Goal: Communication & Community: Share content

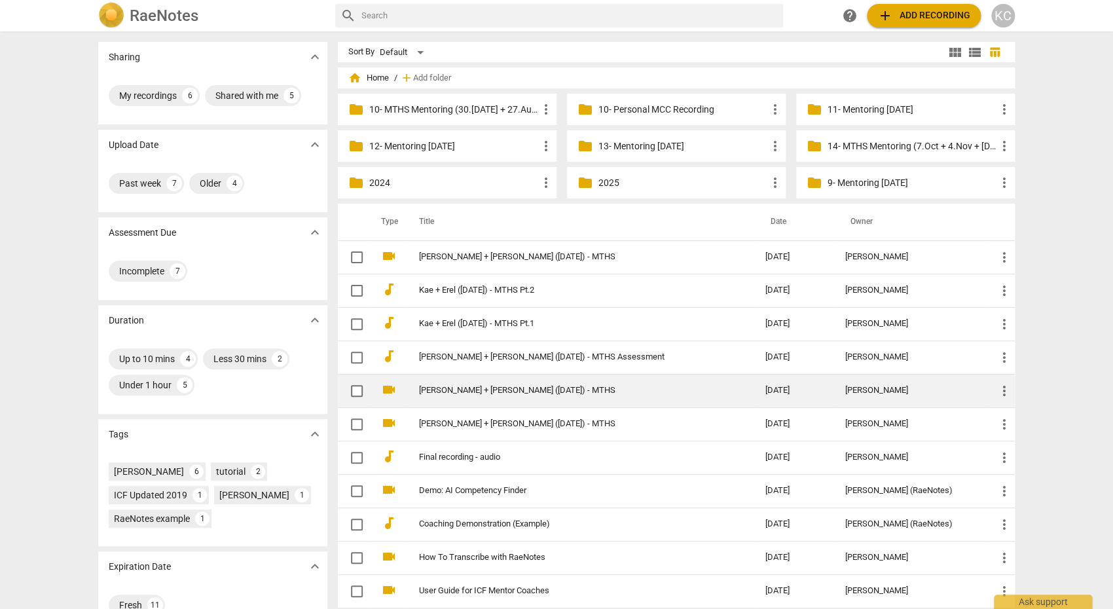
click at [440, 389] on link "[PERSON_NAME] + [PERSON_NAME] ([DATE]) - MTHS" at bounding box center [568, 391] width 299 height 10
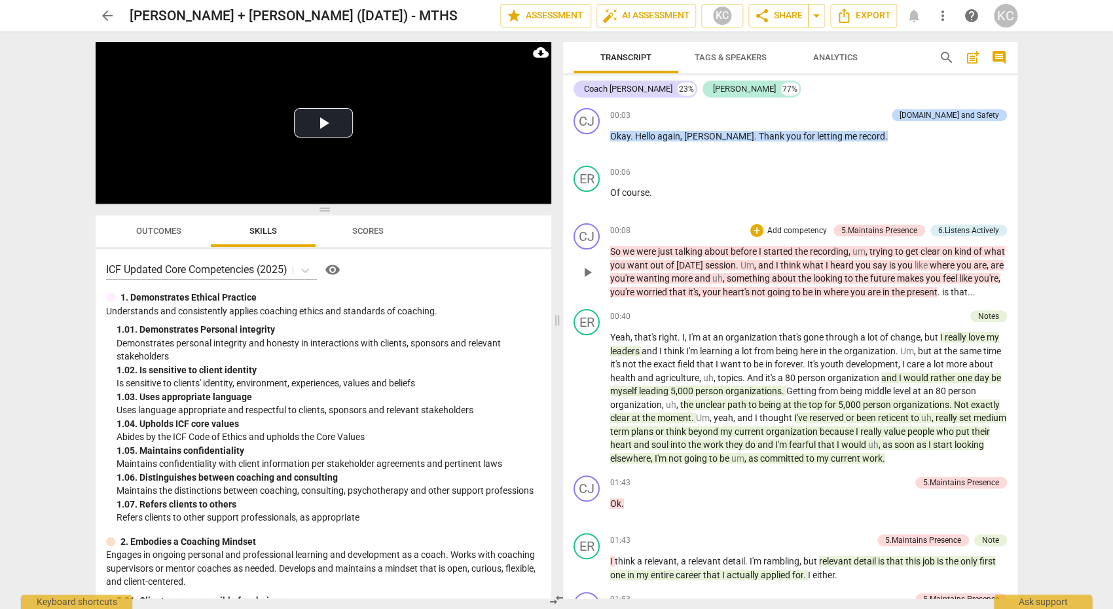
click at [787, 297] on p "So we were just talking about before I started the recording , um , trying to g…" at bounding box center [808, 272] width 397 height 54
click at [779, 284] on p "So we were just talking about before I started the recording , um , trying to g…" at bounding box center [808, 272] width 397 height 54
click at [764, 263] on span "and" at bounding box center [767, 265] width 18 height 10
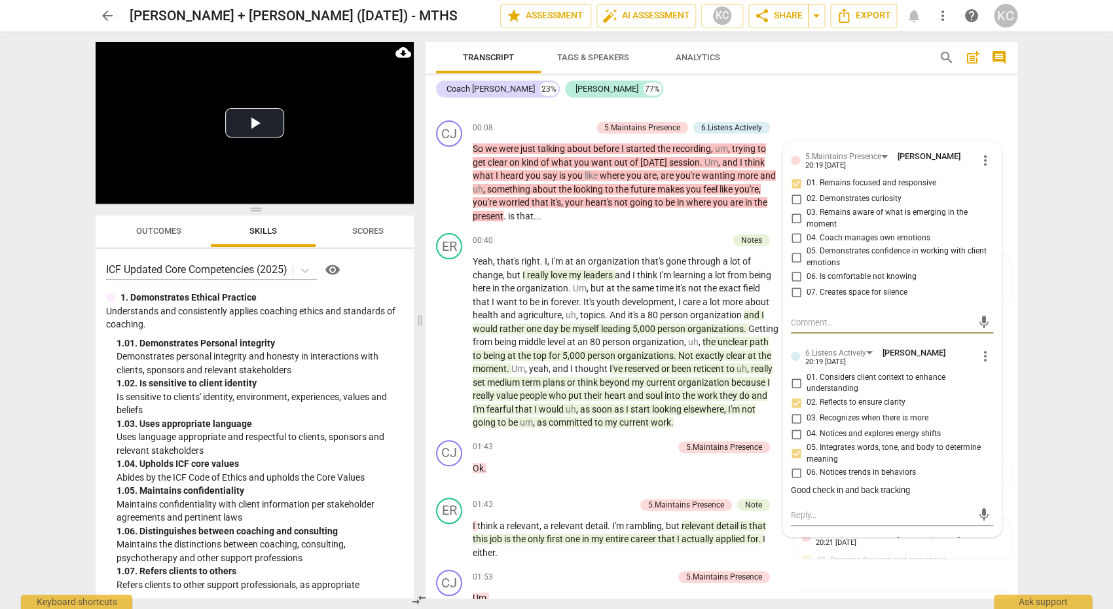
scroll to position [113, 0]
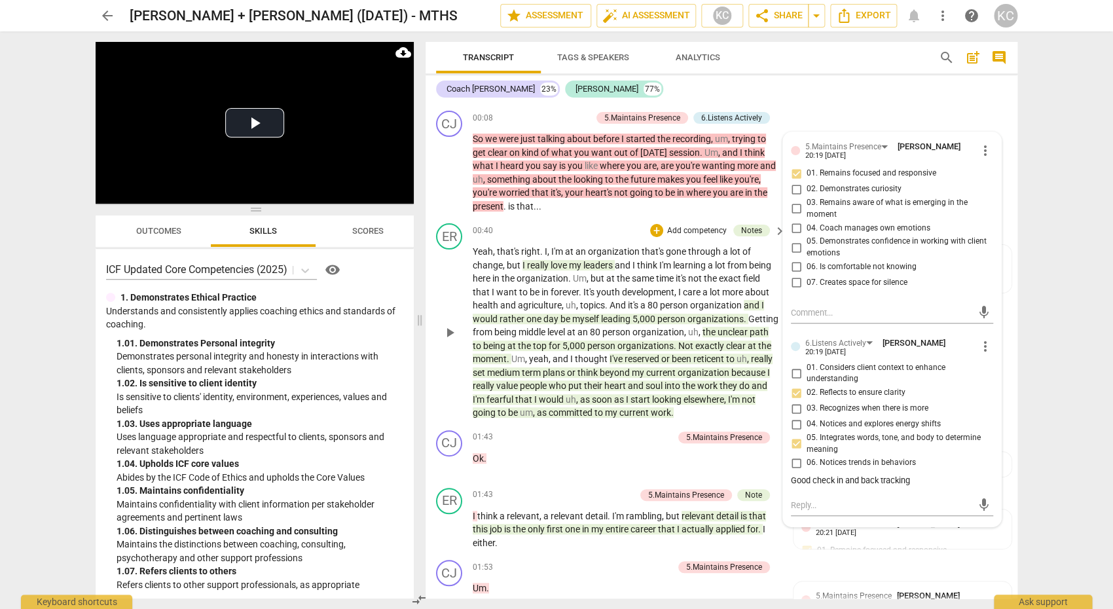
click at [563, 273] on span "organization" at bounding box center [543, 278] width 52 height 10
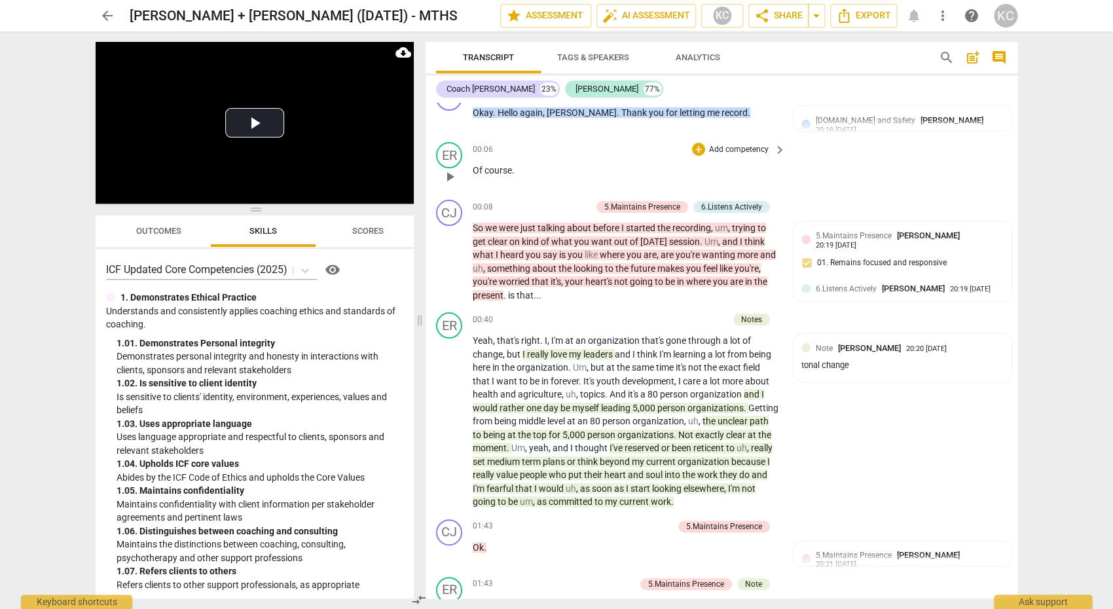
scroll to position [0, 0]
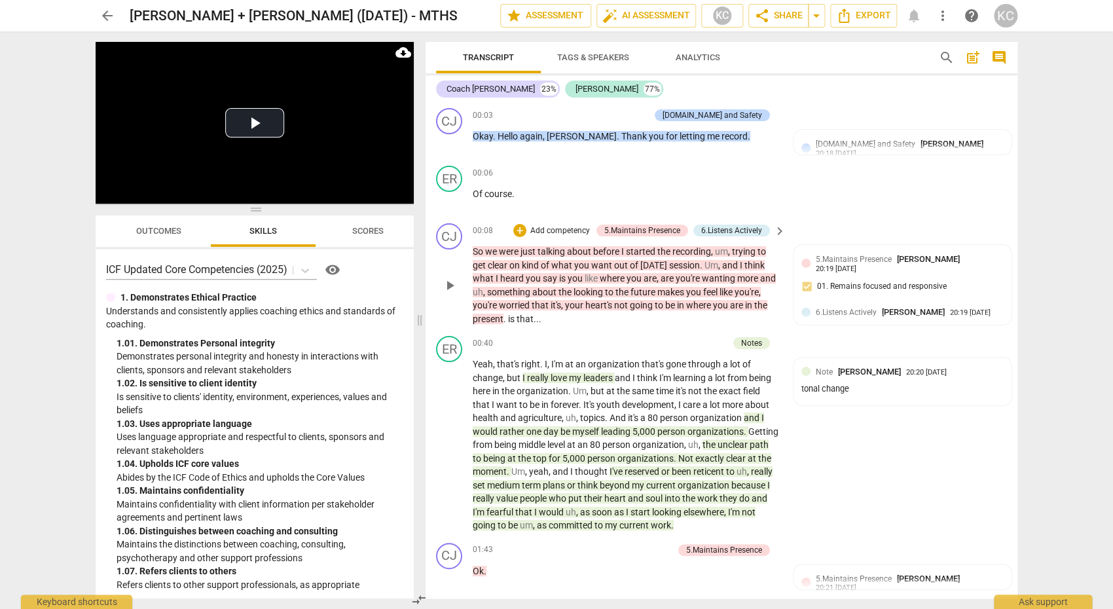
click at [879, 221] on div "CJ play_arrow pause 00:08 + Add competency 5.Maintains Presence 6.Listens Activ…" at bounding box center [722, 274] width 592 height 113
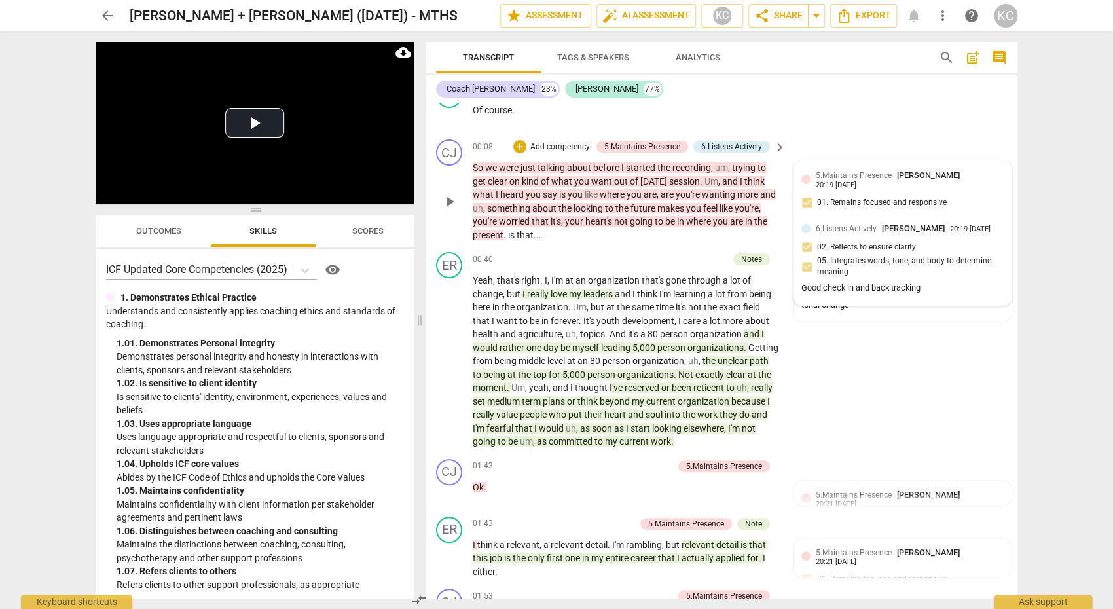
scroll to position [86, 0]
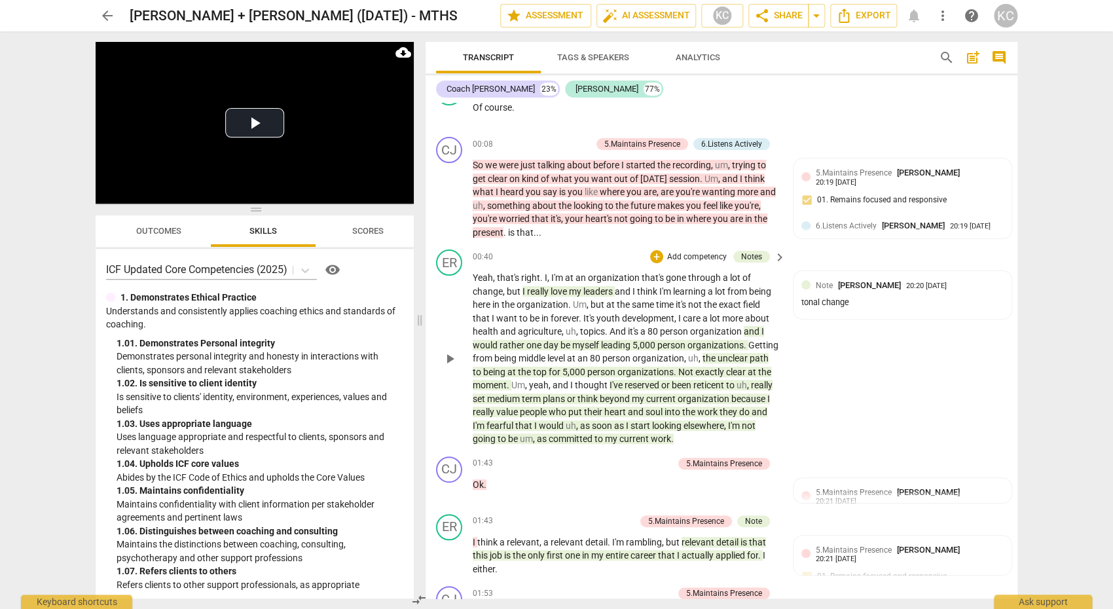
click at [590, 290] on span "leaders" at bounding box center [598, 291] width 31 height 10
click at [693, 275] on span "through" at bounding box center [705, 277] width 35 height 10
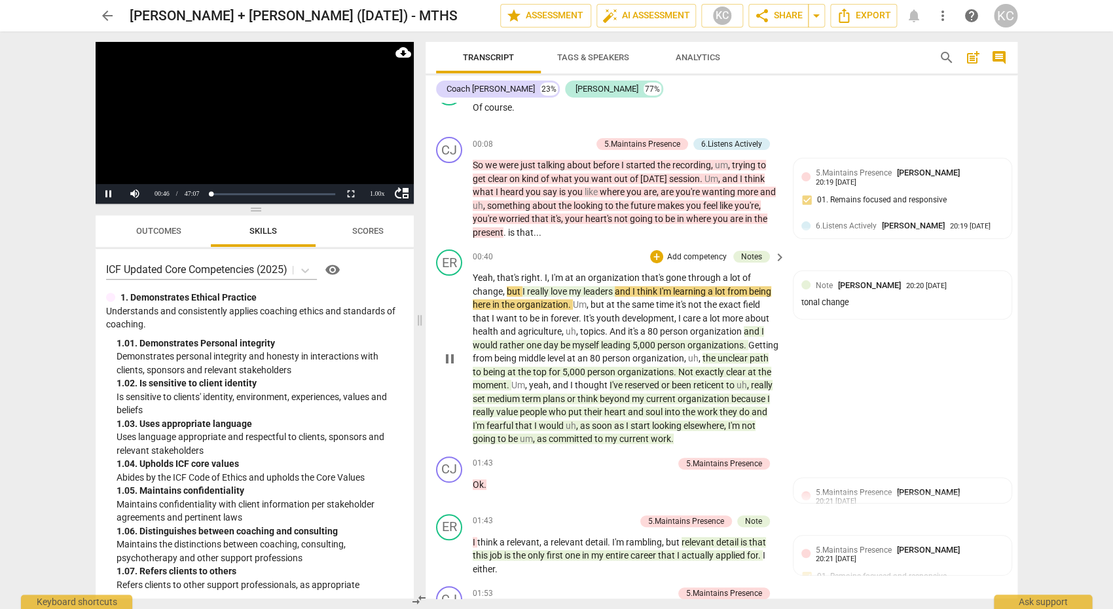
click at [451, 360] on span "pause" at bounding box center [450, 359] width 16 height 16
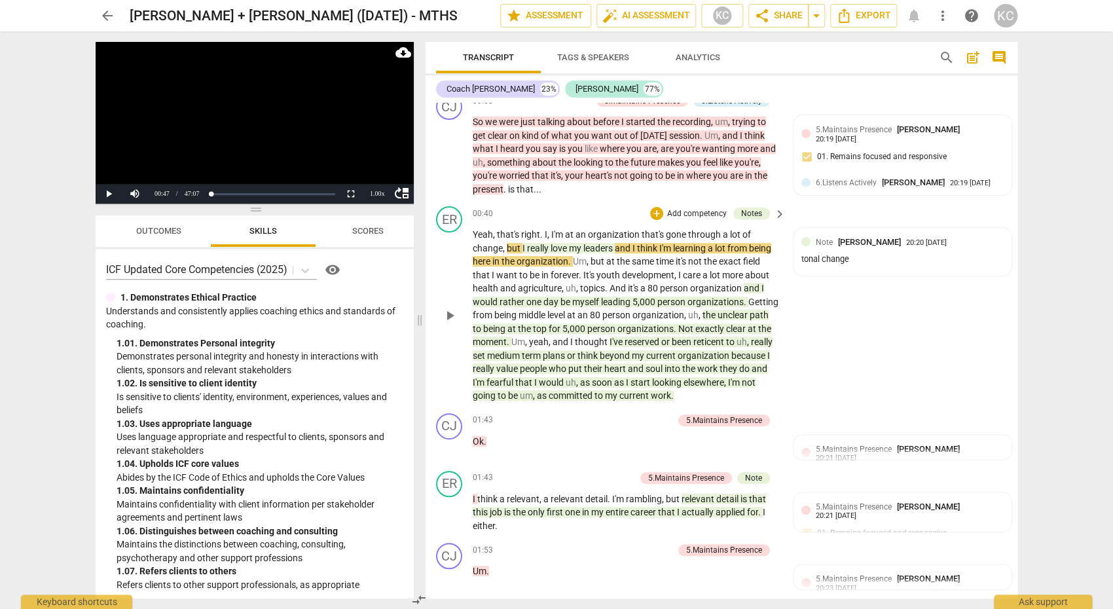
scroll to position [132, 0]
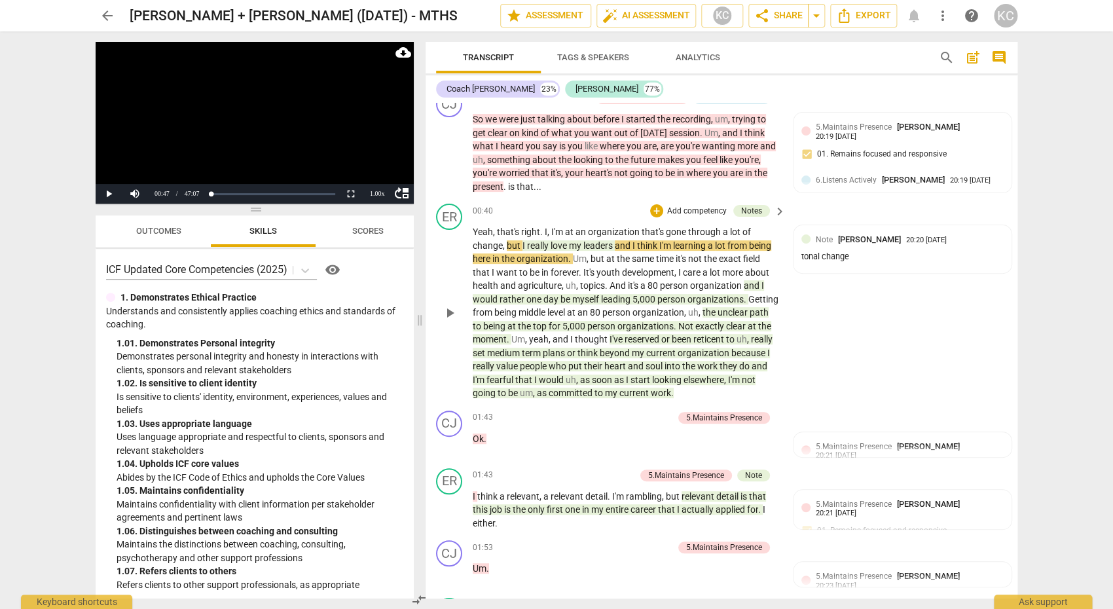
click at [578, 299] on span "myself" at bounding box center [586, 299] width 29 height 10
drag, startPoint x: 601, startPoint y: 296, endPoint x: 629, endPoint y: 296, distance: 28.2
click at [629, 295] on p "Yeah , that's right . I , I'm at an organization that's gone through a lot of c…" at bounding box center [626, 312] width 306 height 175
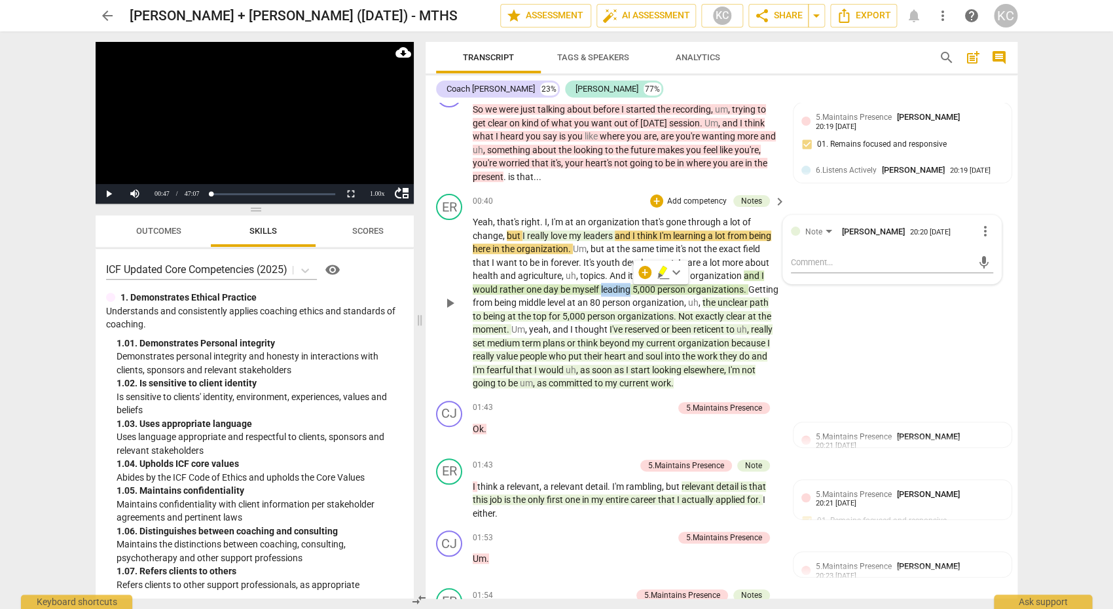
scroll to position [143, 0]
click at [737, 308] on p "Yeah , that's right . I , I'm at an organization that's gone through a lot of c…" at bounding box center [626, 302] width 306 height 175
click at [505, 319] on span "being" at bounding box center [495, 315] width 24 height 10
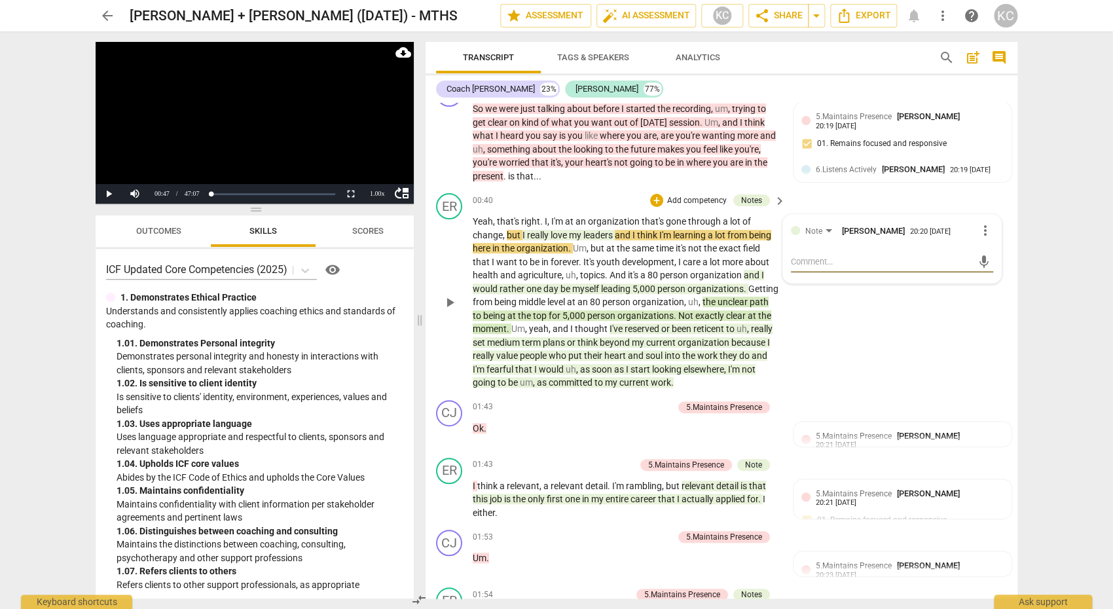
click at [638, 346] on span "my" at bounding box center [639, 342] width 14 height 10
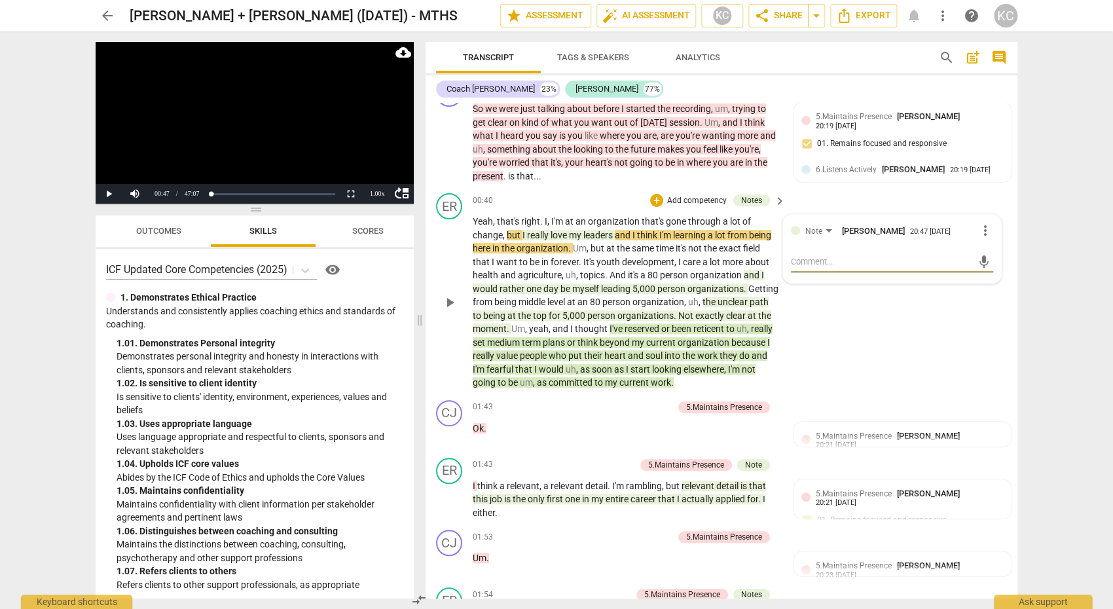
click at [676, 328] on span "been" at bounding box center [683, 329] width 22 height 10
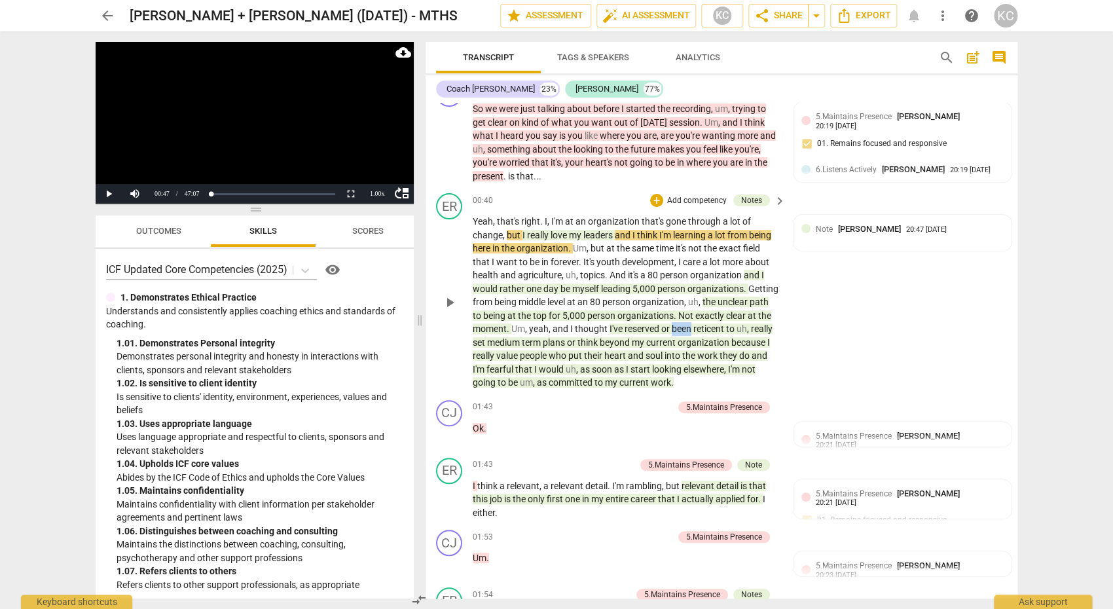
click at [676, 328] on span "been" at bounding box center [683, 329] width 22 height 10
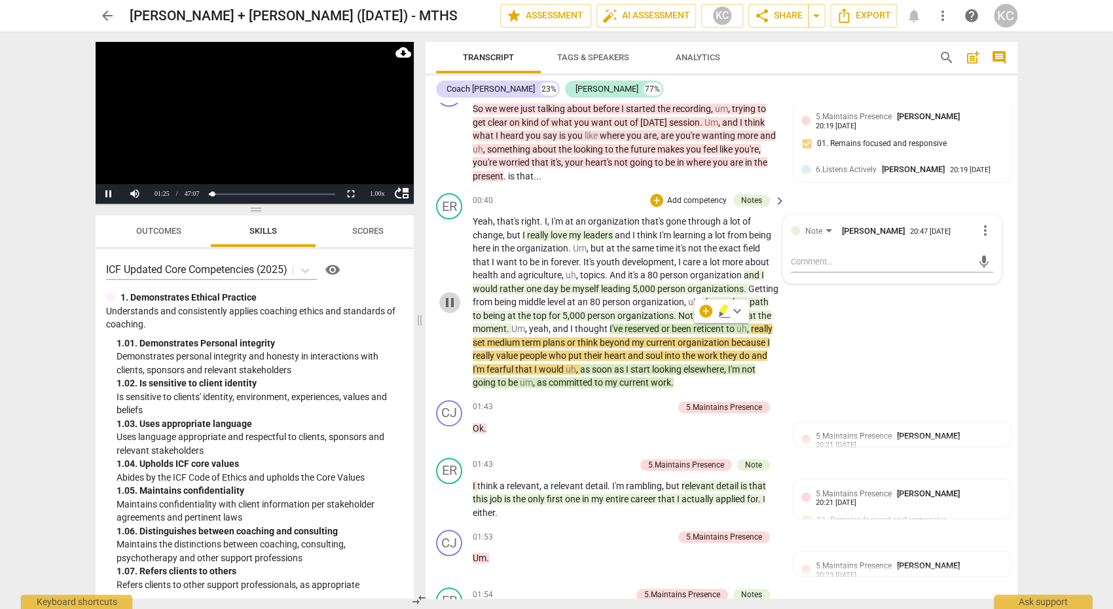
click at [451, 297] on span "pause" at bounding box center [450, 303] width 16 height 16
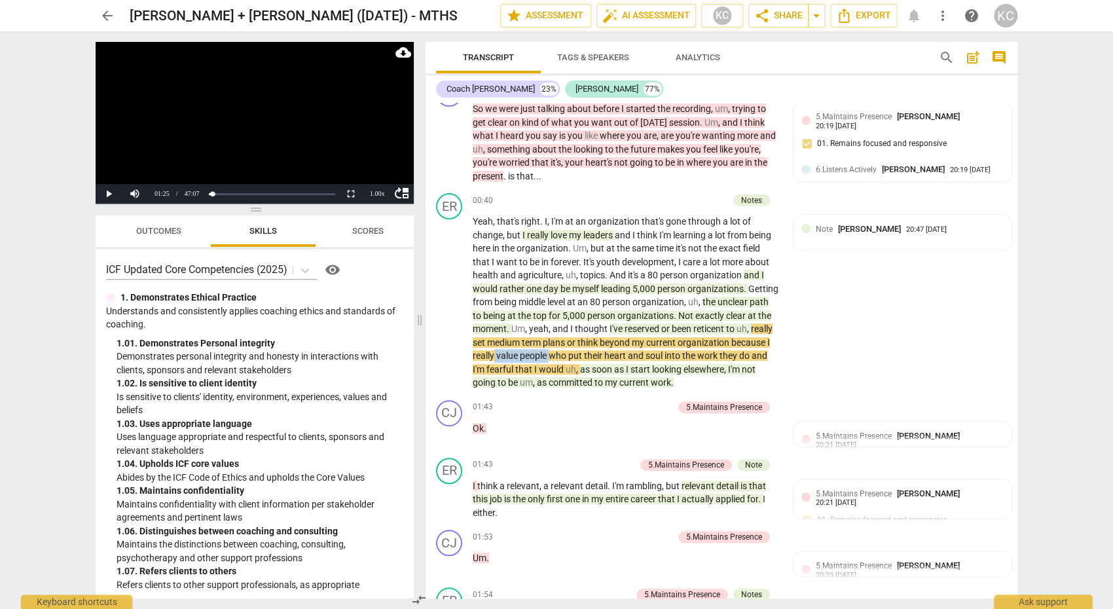
drag, startPoint x: 494, startPoint y: 354, endPoint x: 549, endPoint y: 356, distance: 55.7
click at [550, 356] on p "Yeah , that's right . I , I'm at an organization that's gone through a lot of c…" at bounding box center [626, 302] width 306 height 175
click at [571, 384] on span "committed" at bounding box center [572, 382] width 46 height 10
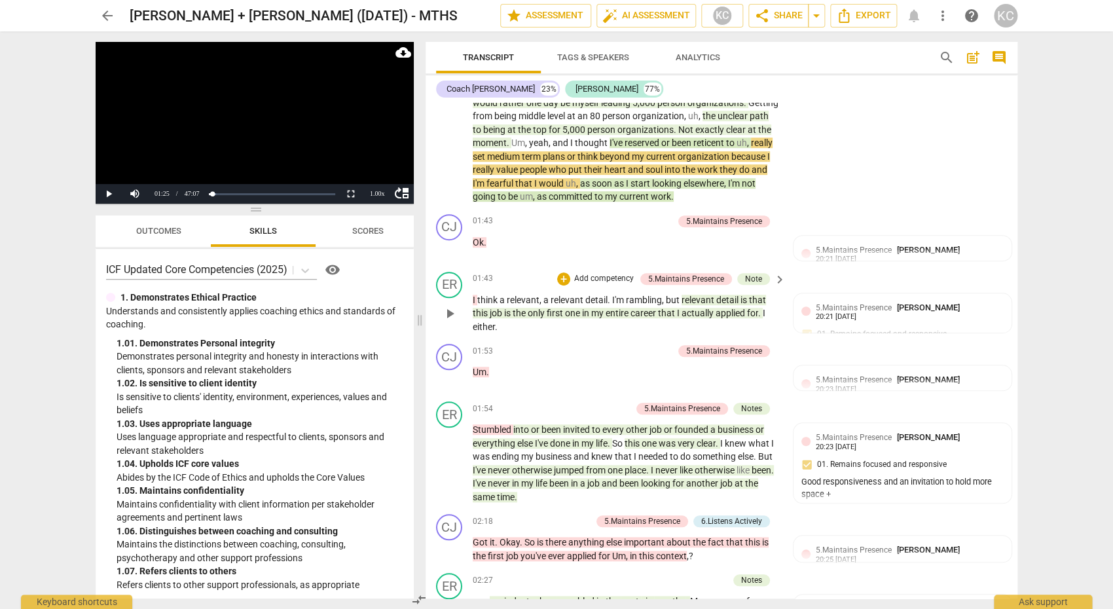
scroll to position [348, 0]
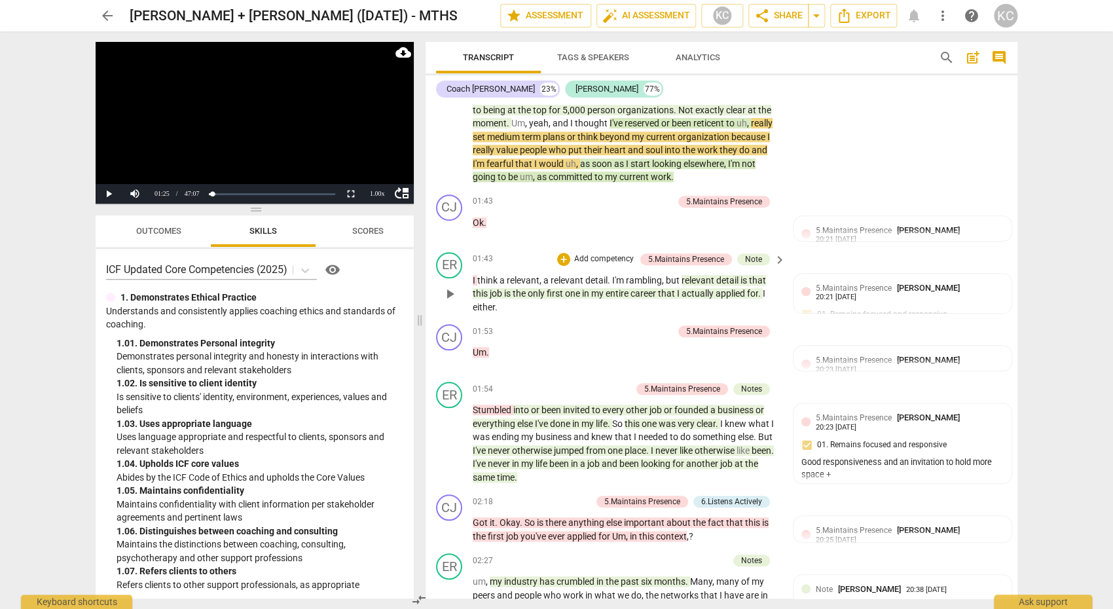
click at [606, 288] on span "my" at bounding box center [598, 293] width 14 height 10
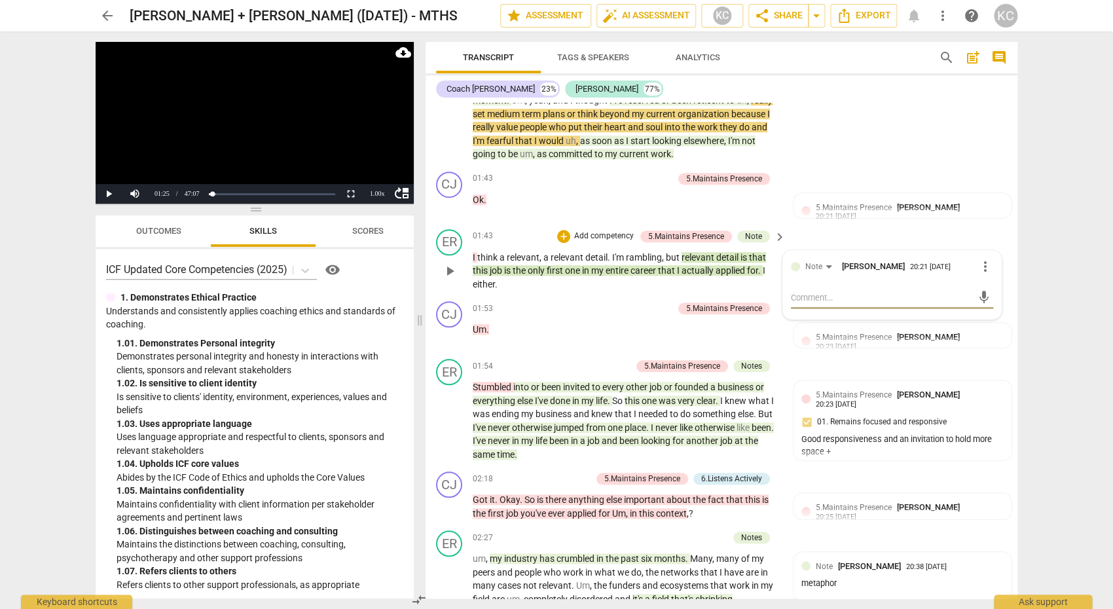
scroll to position [381, 0]
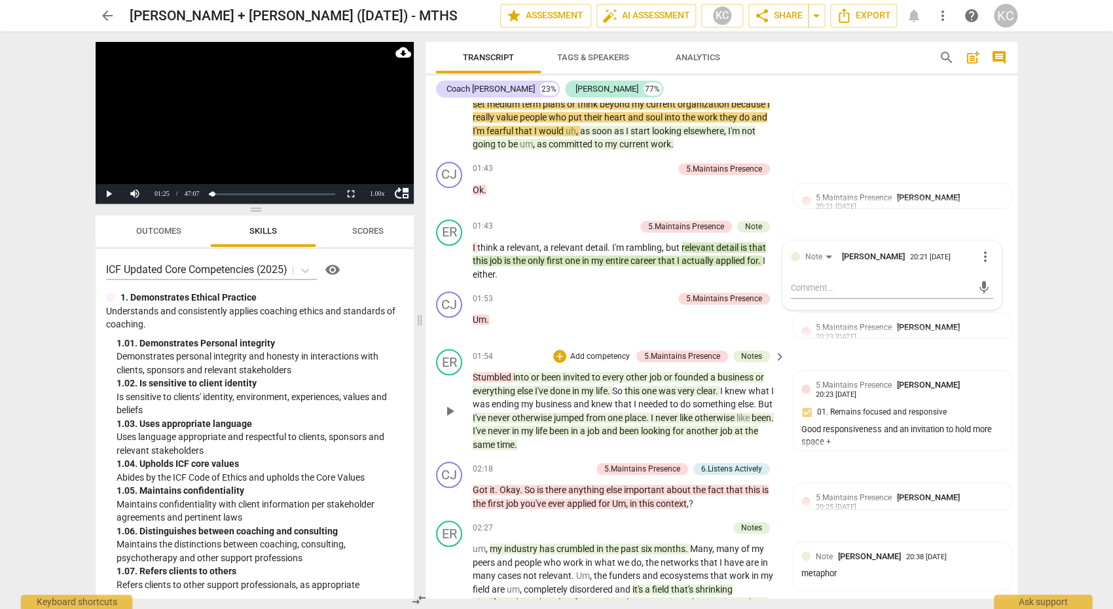
click at [550, 377] on span "been" at bounding box center [553, 377] width 22 height 10
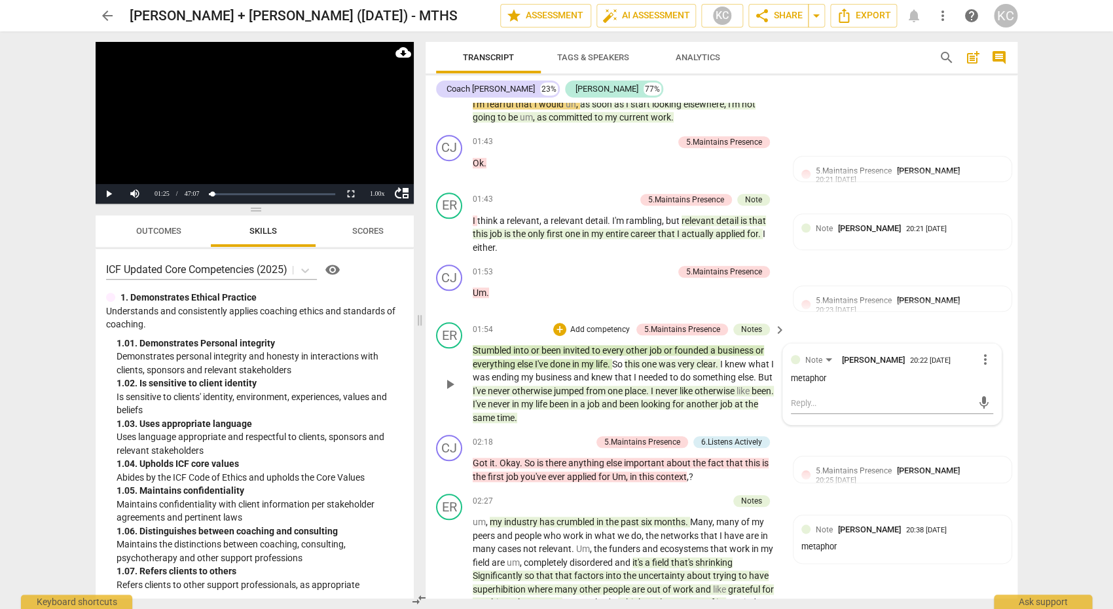
scroll to position [417, 0]
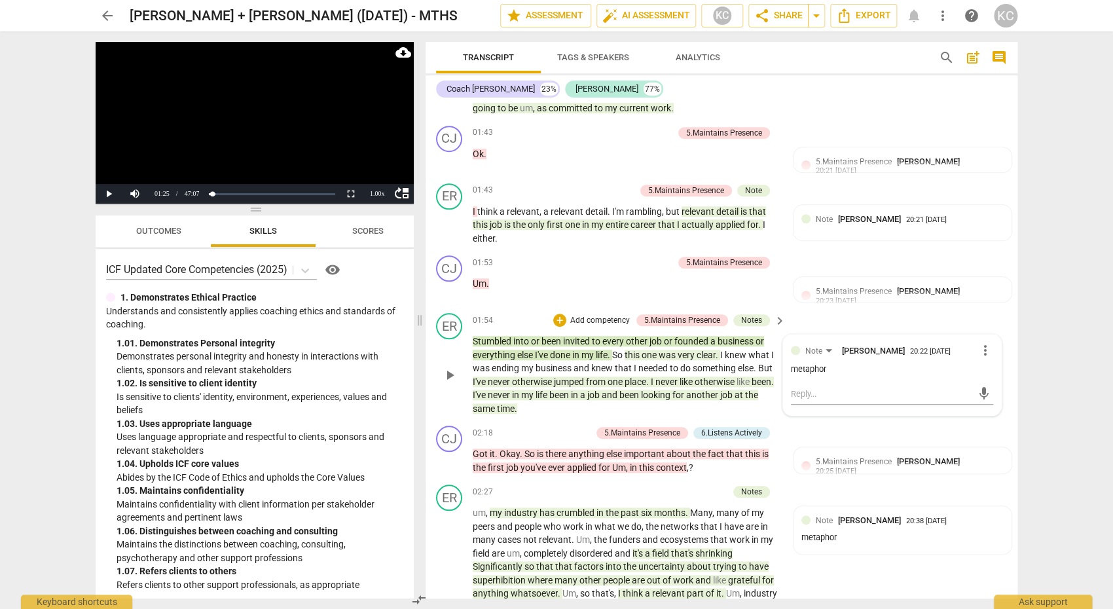
click at [649, 352] on span "one" at bounding box center [650, 355] width 17 height 10
drag, startPoint x: 636, startPoint y: 354, endPoint x: 705, endPoint y: 350, distance: 69.5
click at [705, 349] on p "Stumbled into or been invited to every other job or founded a business or every…" at bounding box center [626, 375] width 306 height 81
click at [538, 377] on span "otherwise" at bounding box center [533, 382] width 42 height 10
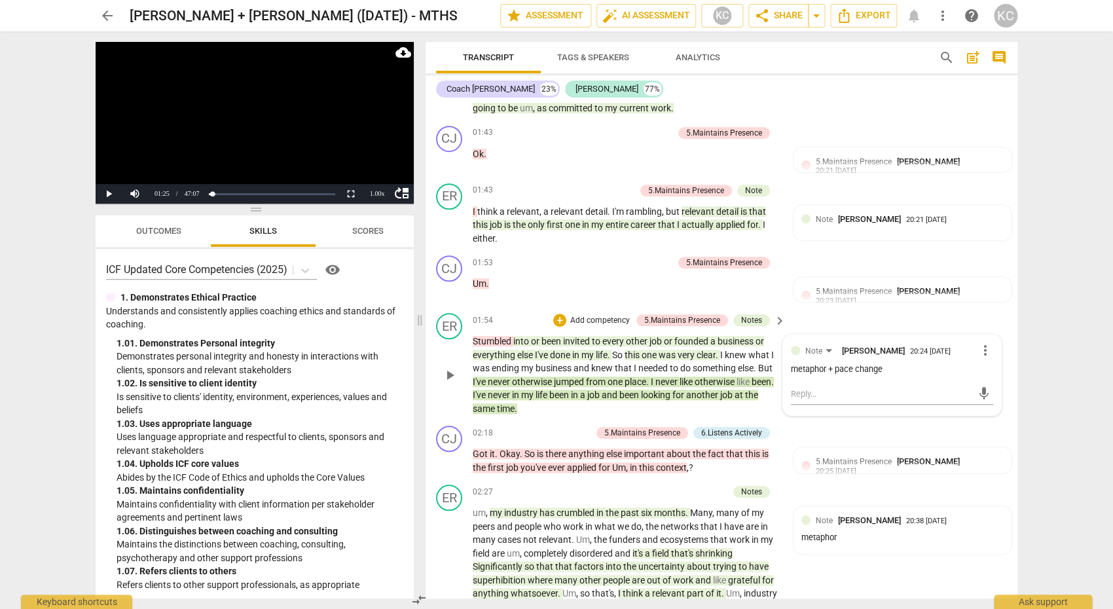
click at [717, 365] on span "something" at bounding box center [715, 368] width 45 height 10
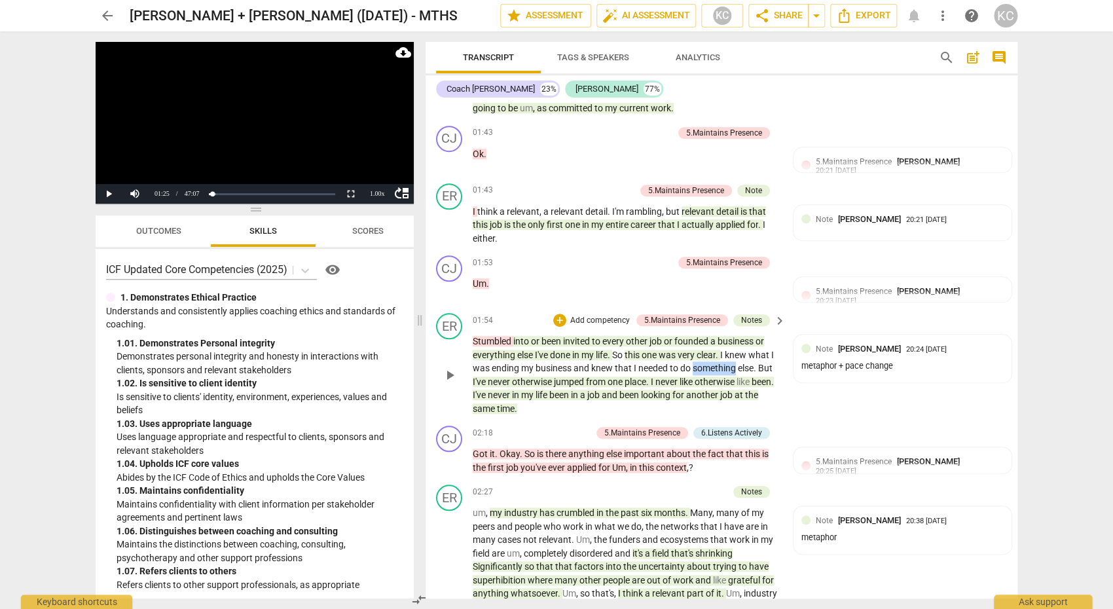
click at [717, 365] on span "something" at bounding box center [715, 368] width 45 height 10
click at [453, 373] on span "pause" at bounding box center [450, 375] width 16 height 16
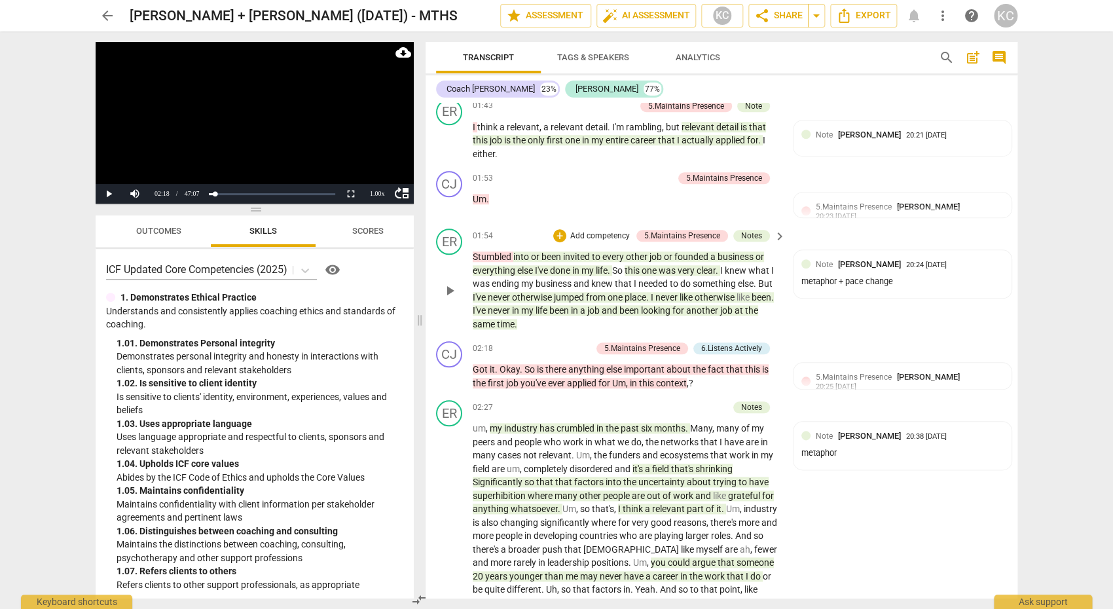
scroll to position [506, 0]
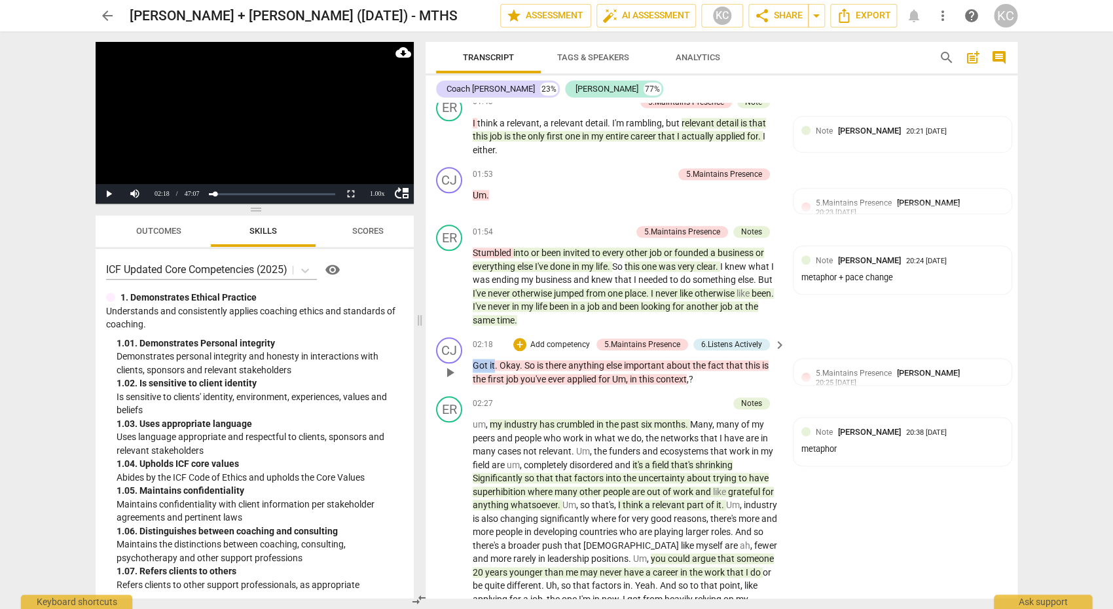
drag, startPoint x: 495, startPoint y: 365, endPoint x: 472, endPoint y: 365, distance: 23.6
click at [472, 364] on div "CJ play_arrow pause 02:18 + Add competency 5.Maintains Presence 6.Listens Activ…" at bounding box center [722, 361] width 592 height 59
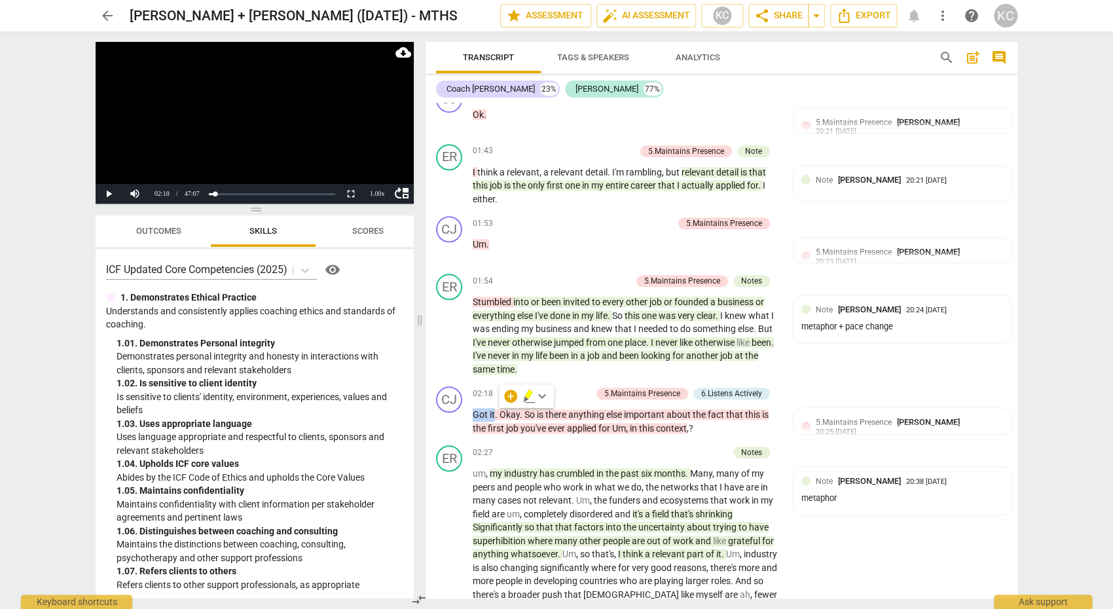
scroll to position [461, 0]
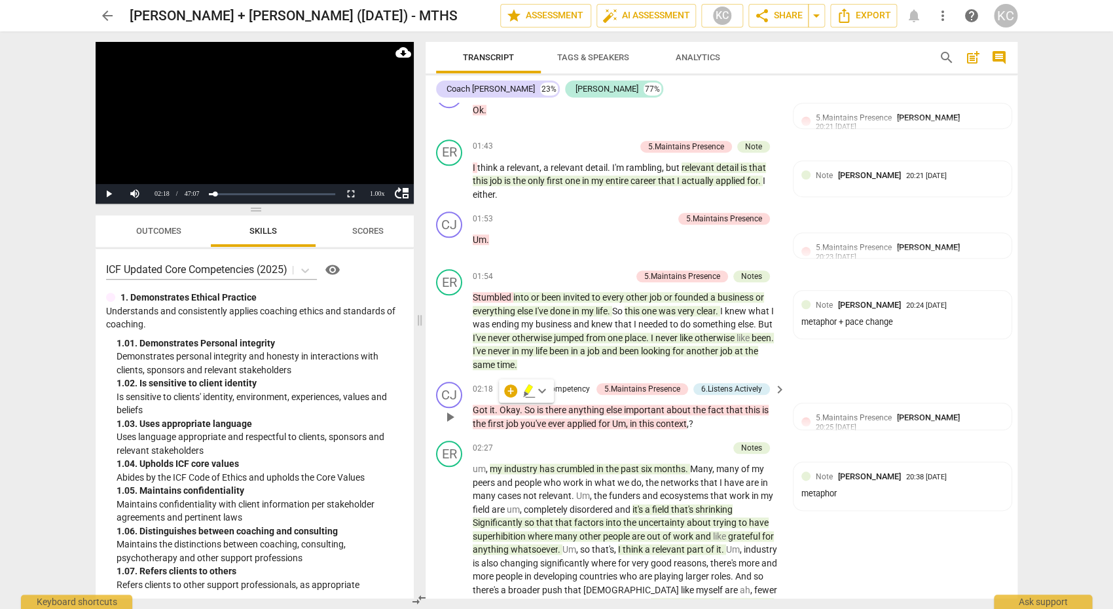
click at [621, 419] on span "Um" at bounding box center [619, 423] width 14 height 10
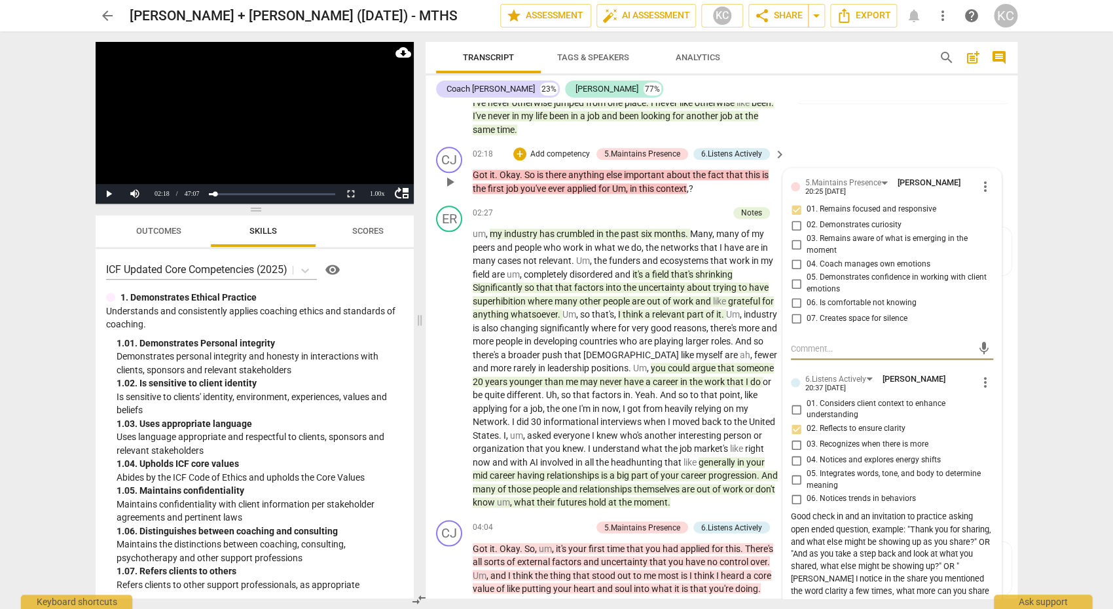
scroll to position [671, 0]
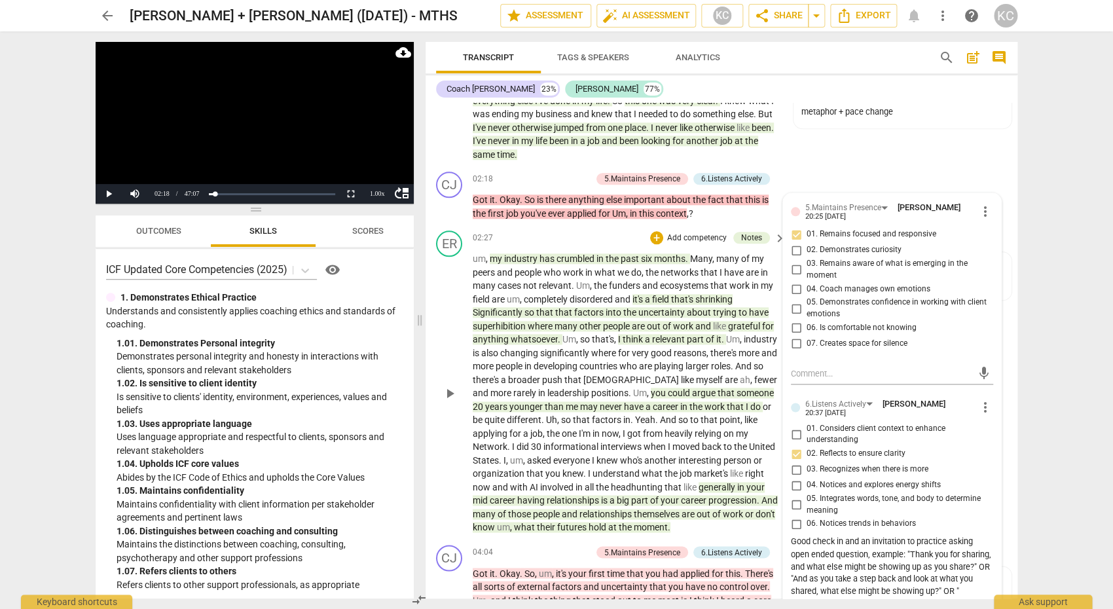
click at [603, 227] on div "ER play_arrow pause 02:27 + Add competency Notes keyboard_arrow_right um , my i…" at bounding box center [722, 382] width 592 height 314
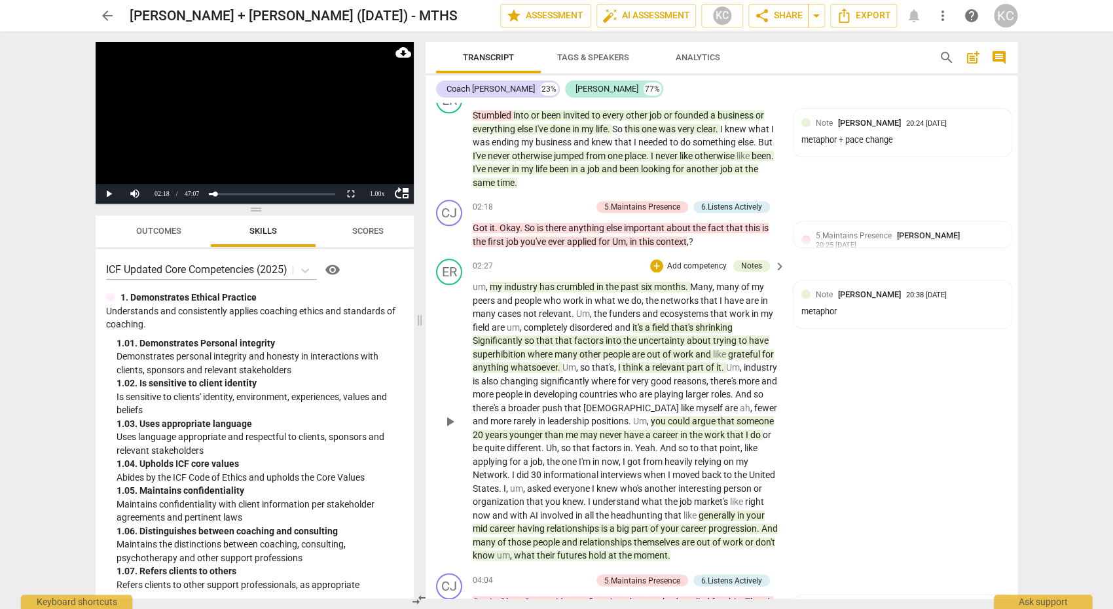
scroll to position [639, 0]
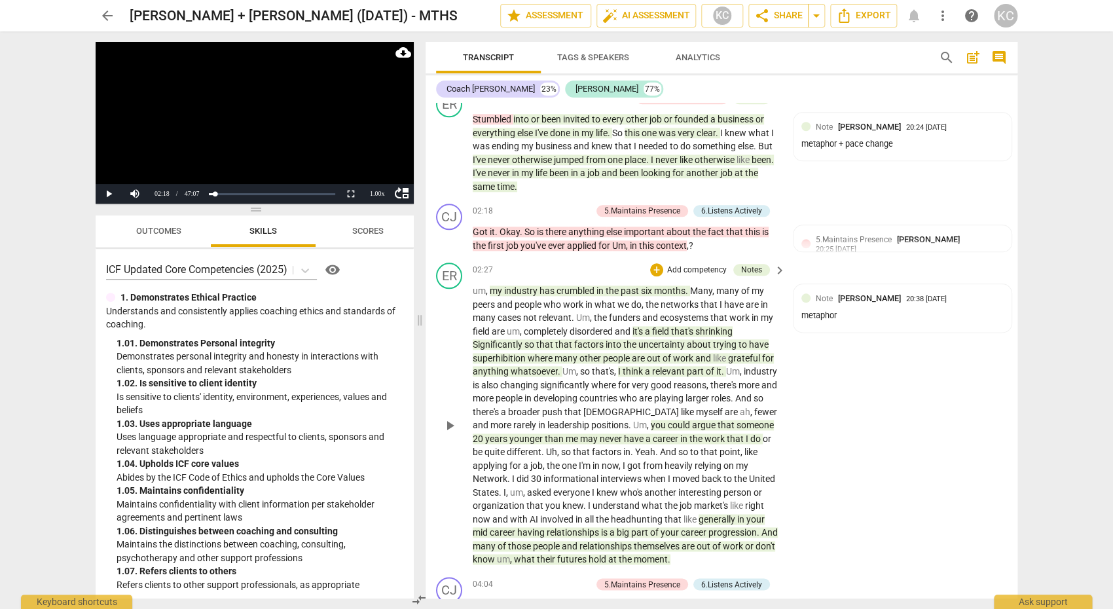
click at [551, 286] on span "has" at bounding box center [548, 291] width 17 height 10
click at [524, 348] on p "um , my industry has crumbled in the past six months . Many , many of my peers …" at bounding box center [626, 425] width 306 height 282
drag, startPoint x: 629, startPoint y: 342, endPoint x: 682, endPoint y: 343, distance: 52.4
click at [682, 343] on p "um , my industry has crumbled in the past six months . Many , many of my peers …" at bounding box center [626, 425] width 306 height 282
click at [496, 357] on span "superhibition" at bounding box center [500, 358] width 55 height 10
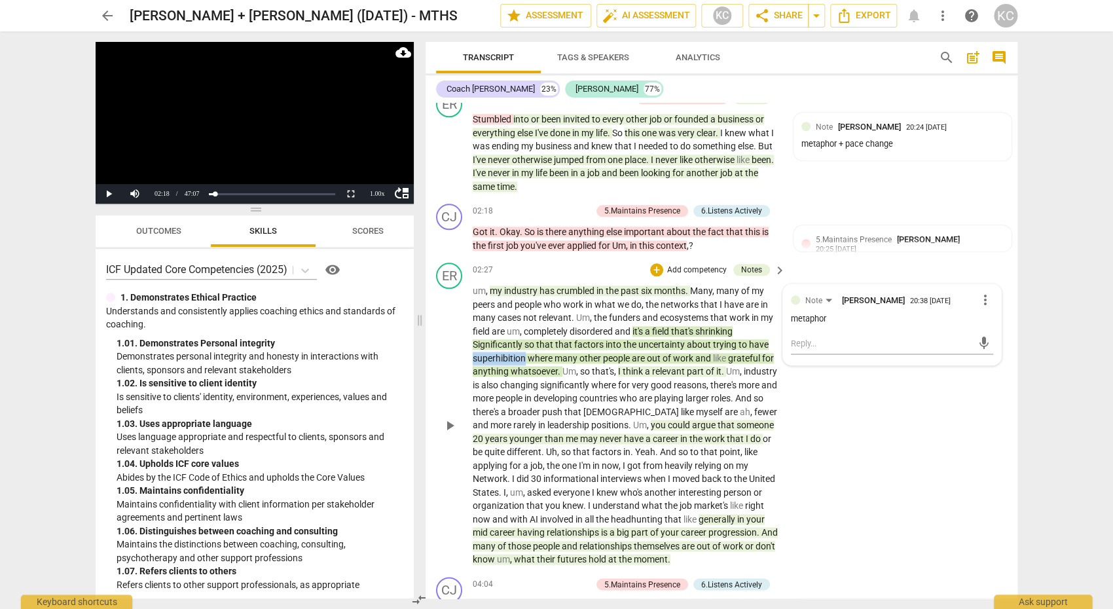
click at [496, 357] on span "superhibition" at bounding box center [500, 358] width 55 height 10
click at [505, 356] on span "superhibition" at bounding box center [500, 358] width 55 height 10
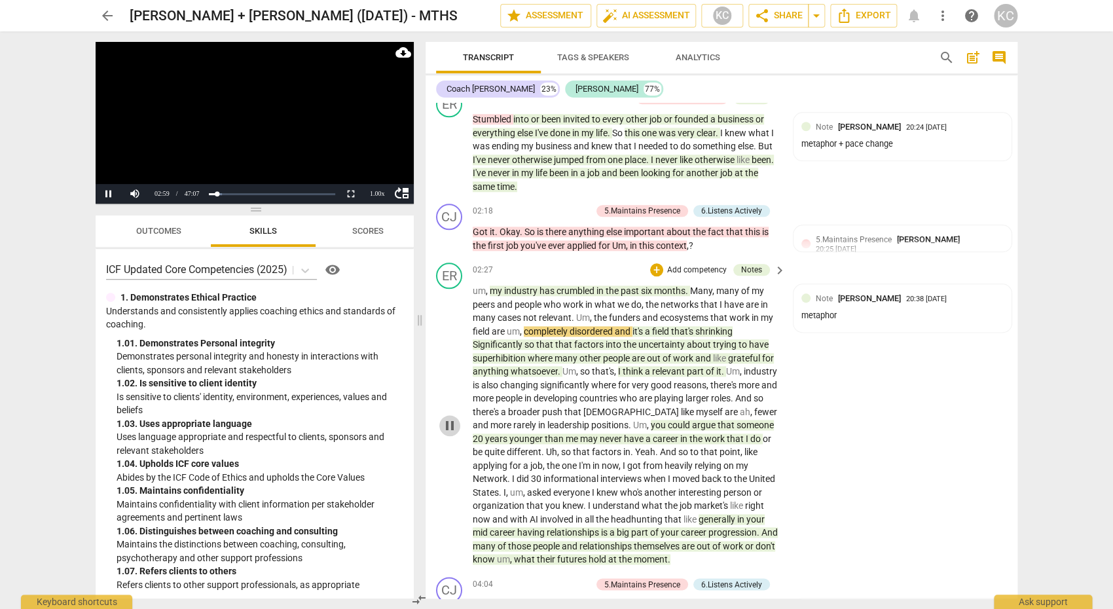
click at [454, 428] on span "pause" at bounding box center [450, 426] width 16 height 16
click at [651, 347] on span "uncertainty" at bounding box center [662, 344] width 48 height 10
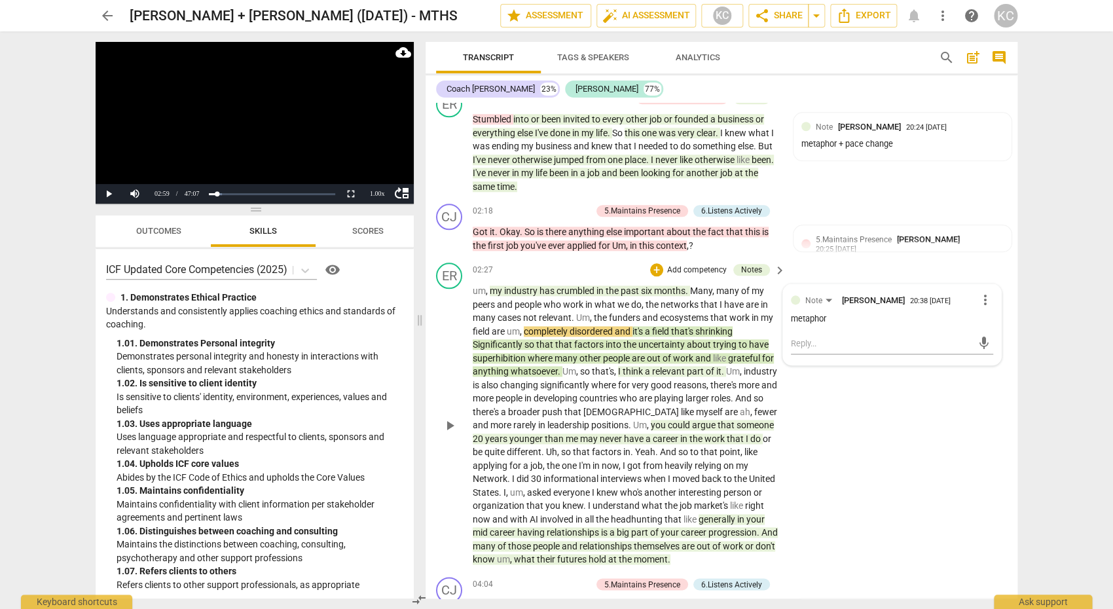
click at [883, 417] on div "ER play_arrow pause 02:27 + Add competency Notes keyboard_arrow_right um , my i…" at bounding box center [722, 414] width 592 height 314
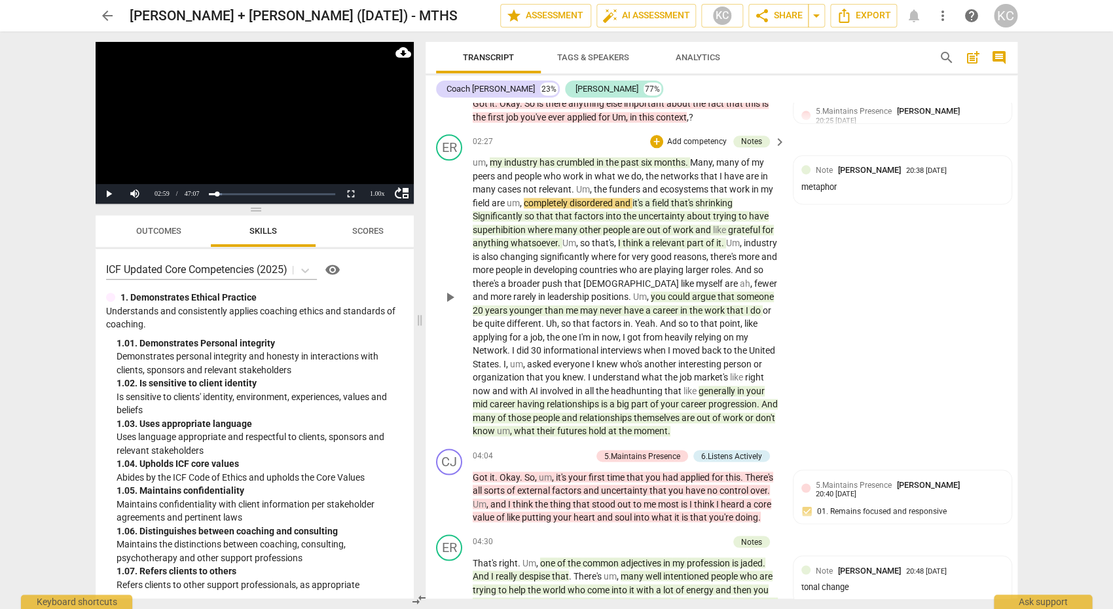
scroll to position [775, 0]
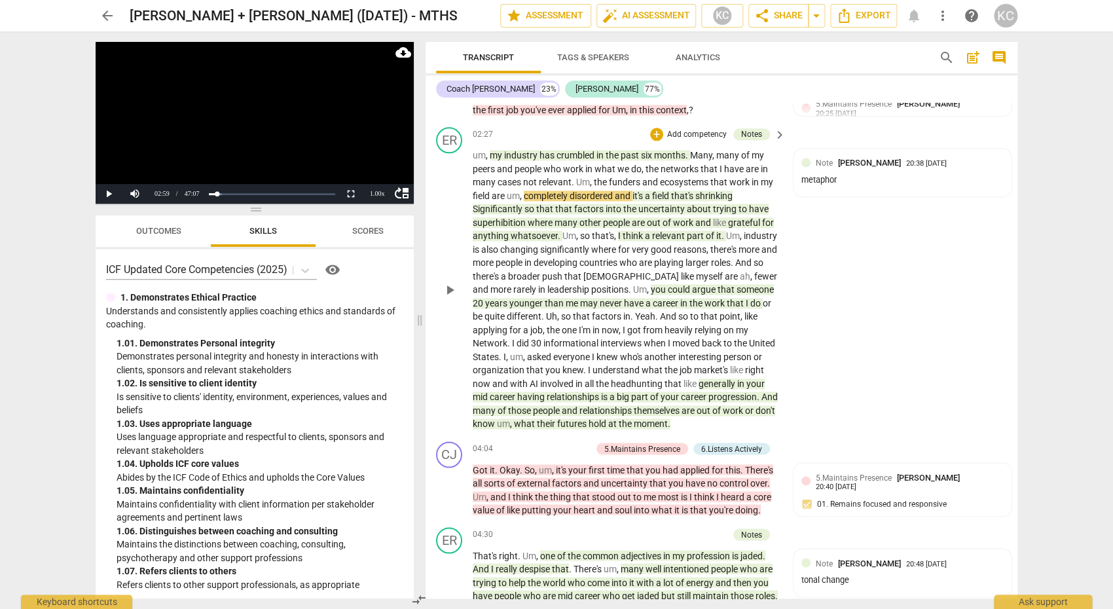
click at [705, 301] on span "work" at bounding box center [716, 303] width 22 height 10
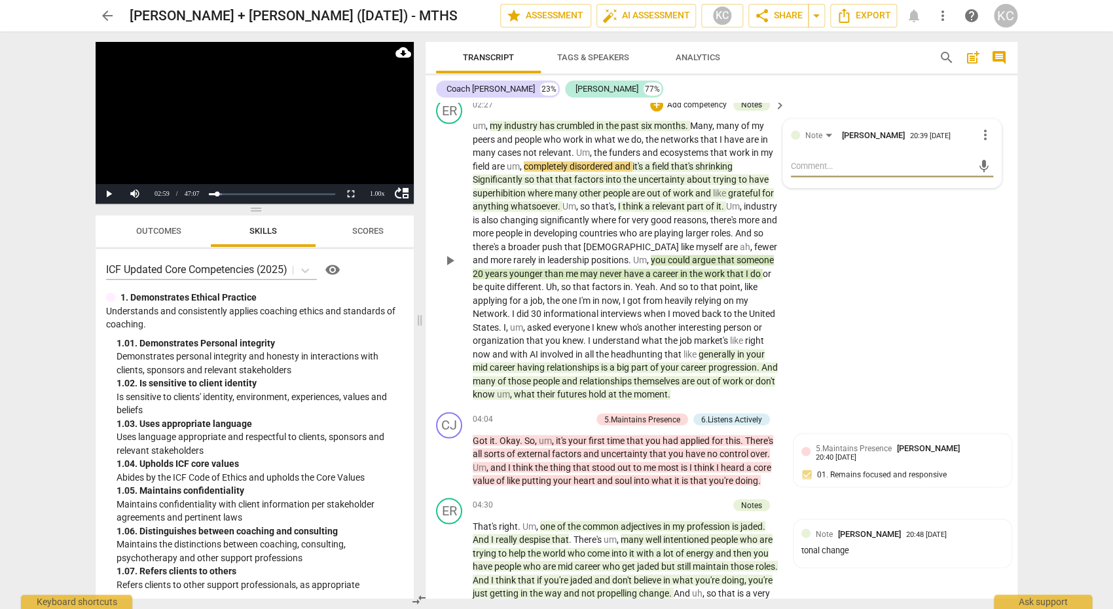
scroll to position [808, 0]
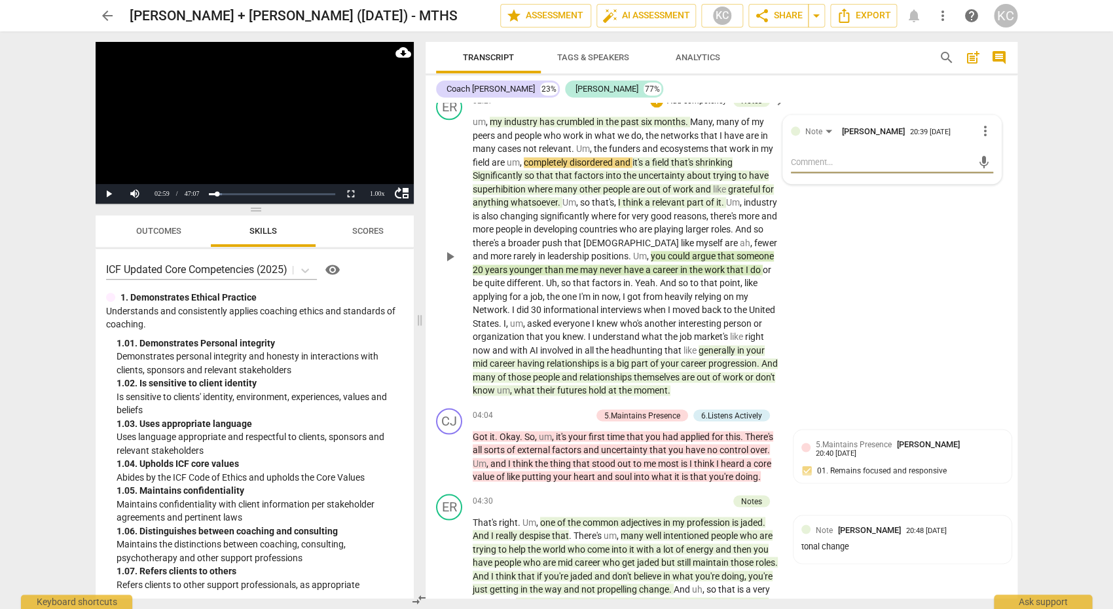
click at [495, 369] on p "um , my industry has crumbled in the past six months . Many , many of my peers …" at bounding box center [626, 256] width 306 height 282
click at [712, 374] on span "out" at bounding box center [705, 377] width 16 height 10
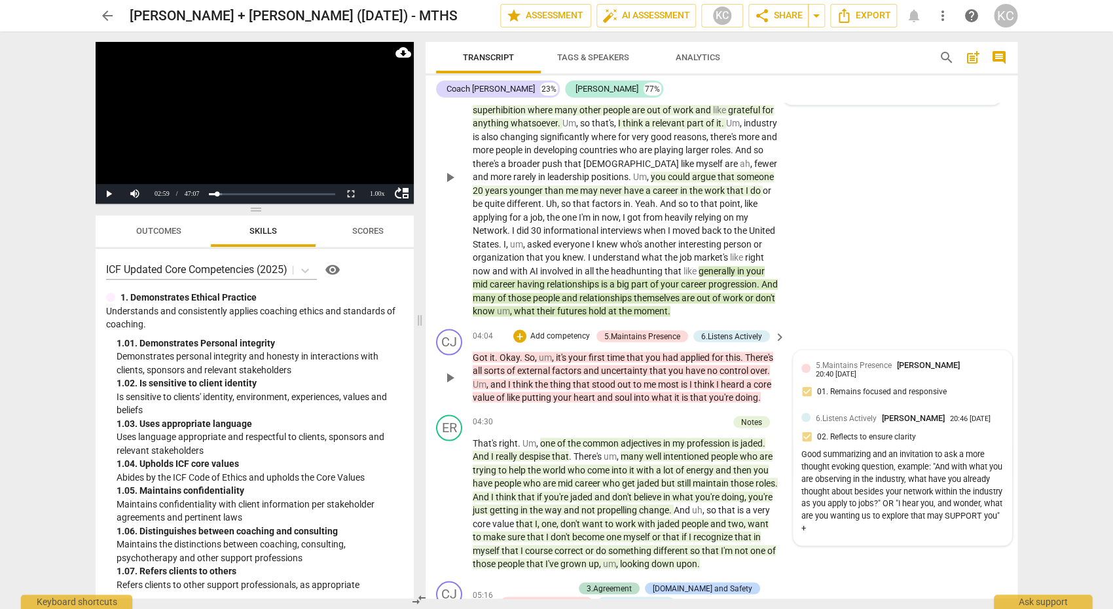
scroll to position [888, 0]
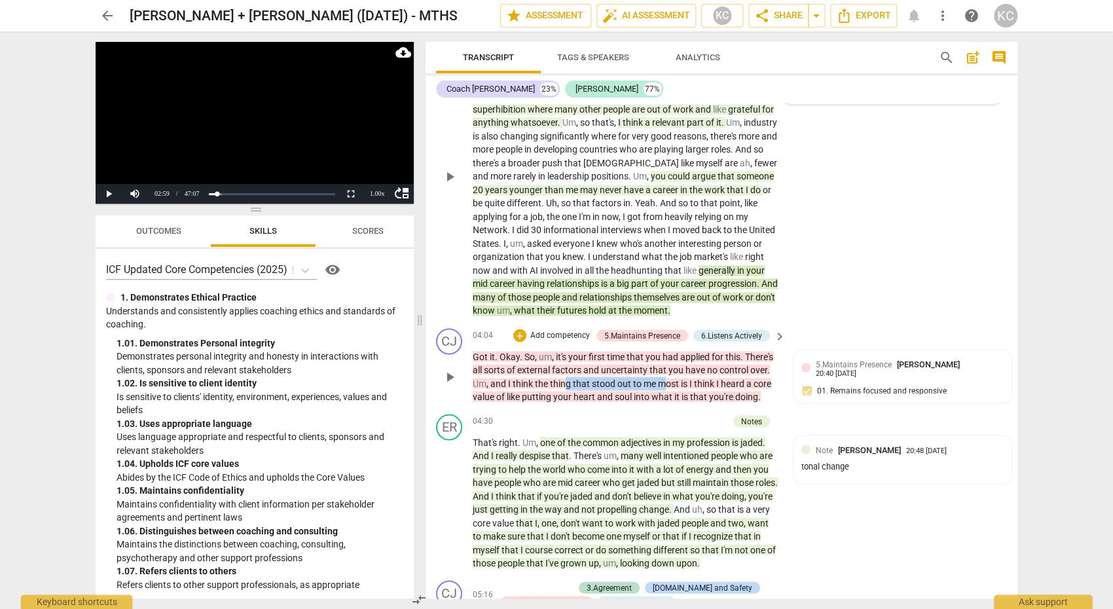
drag, startPoint x: 566, startPoint y: 379, endPoint x: 663, endPoint y: 382, distance: 96.3
click at [663, 382] on p "Got it . Okay . So , um , it's your first time that you had applied for this . …" at bounding box center [626, 377] width 306 height 54
click at [537, 378] on span "the" at bounding box center [542, 383] width 15 height 10
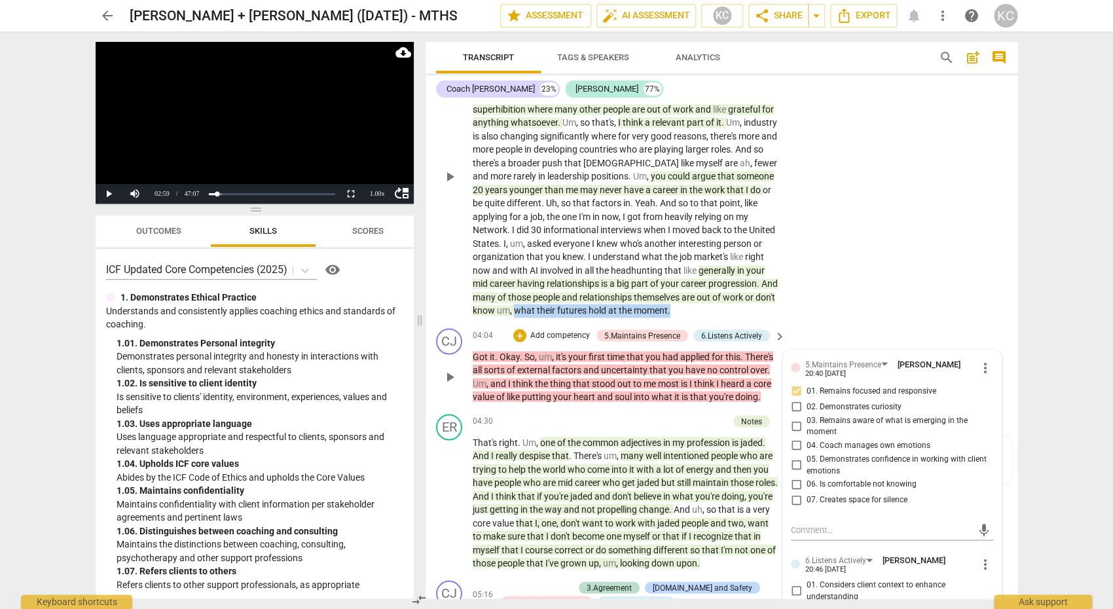
drag, startPoint x: 695, startPoint y: 307, endPoint x: 534, endPoint y: 311, distance: 161.1
click at [534, 311] on p "um , my industry has crumbled in the past six months . Many , many of my peers …" at bounding box center [626, 176] width 306 height 282
click at [517, 323] on div "CJ play_arrow pause 04:04 + Add competency 5.Maintains Presence 6.Listens Activ…" at bounding box center [722, 366] width 592 height 86
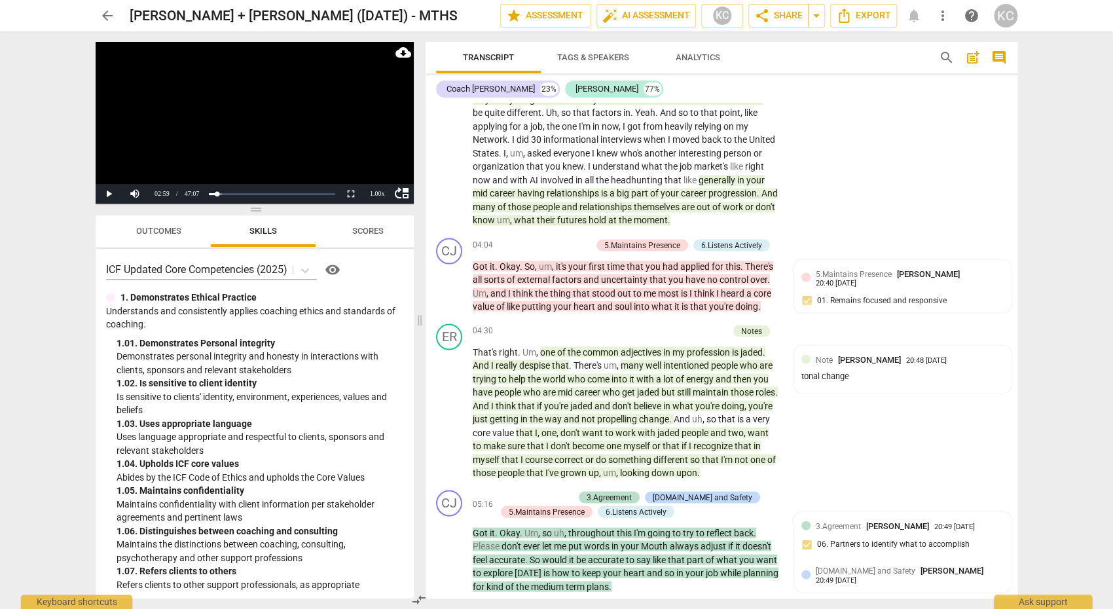
scroll to position [986, 0]
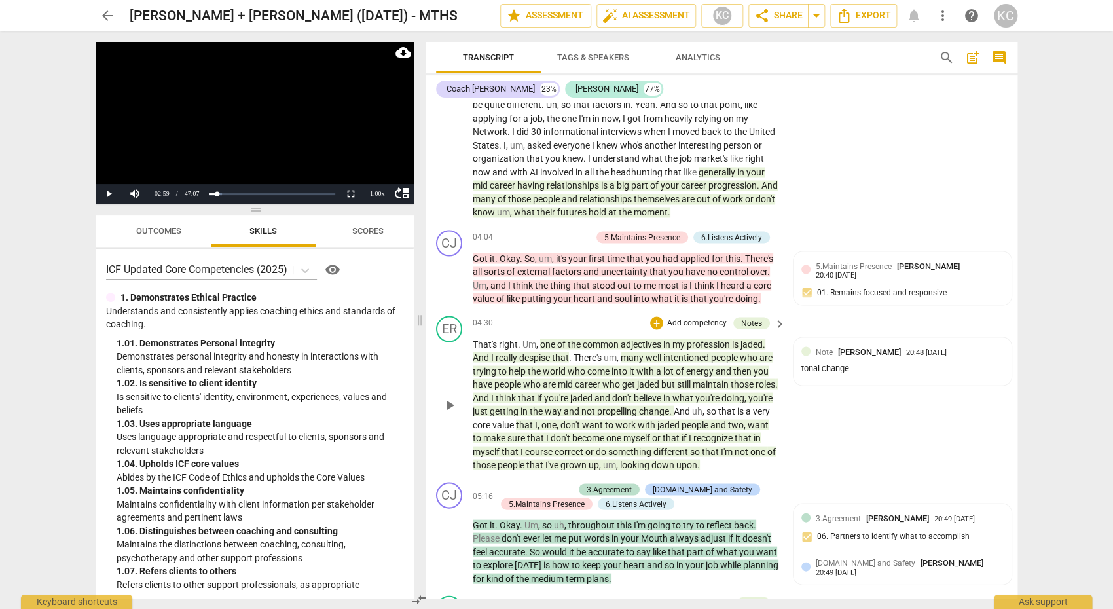
click at [562, 339] on span "of" at bounding box center [562, 344] width 10 height 10
click at [487, 339] on span "That's" at bounding box center [486, 344] width 26 height 10
click at [449, 405] on span "pause" at bounding box center [450, 405] width 16 height 16
click at [634, 371] on span "it" at bounding box center [632, 370] width 7 height 10
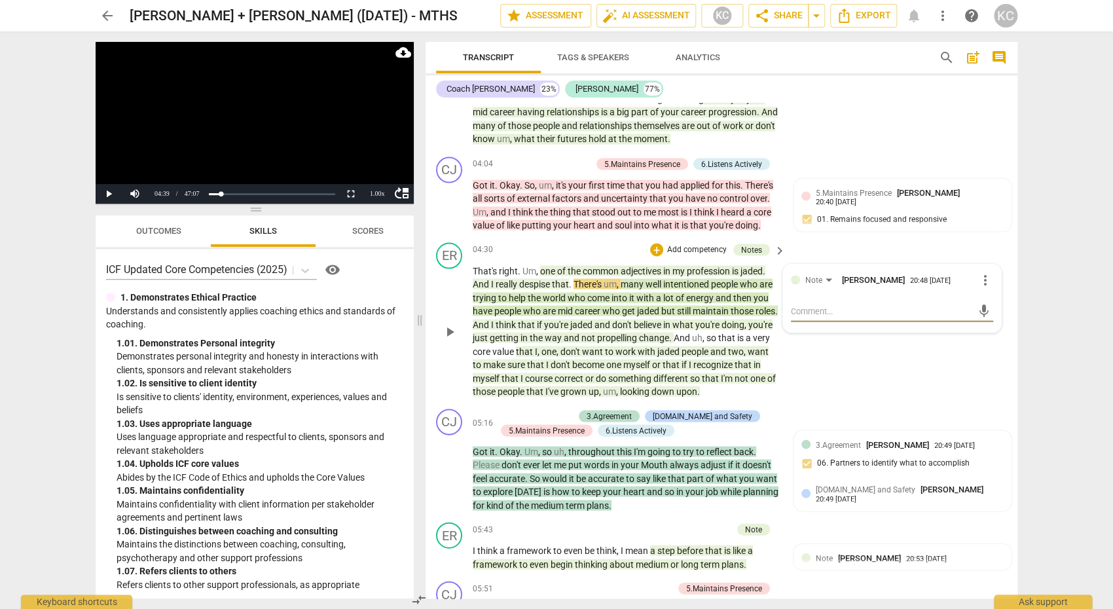
scroll to position [1061, 0]
click at [569, 323] on span "you're" at bounding box center [557, 323] width 26 height 10
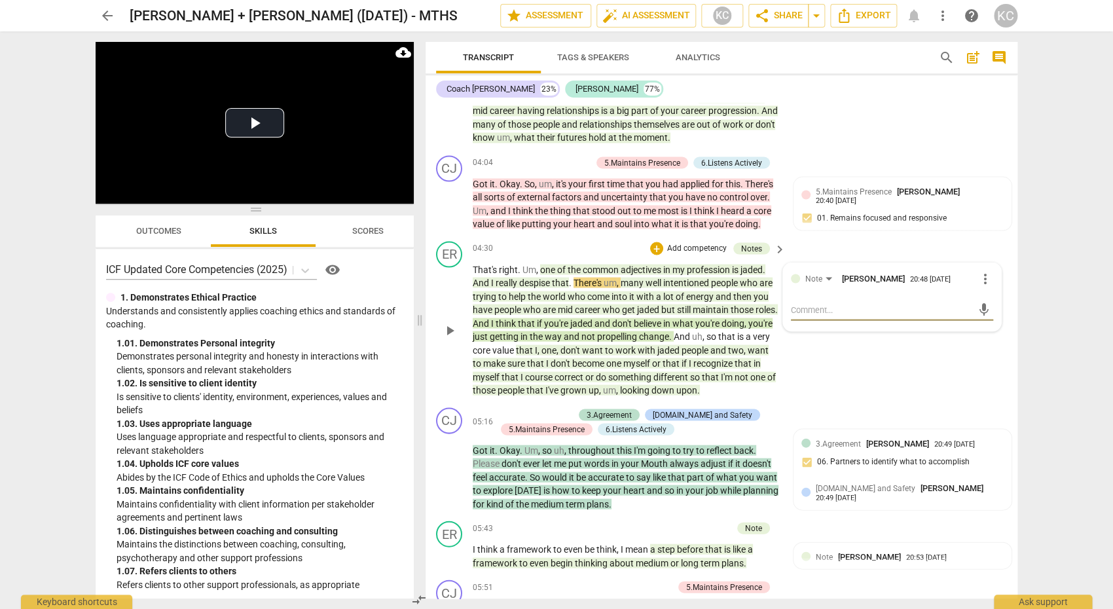
click at [561, 344] on span "," at bounding box center [559, 349] width 4 height 10
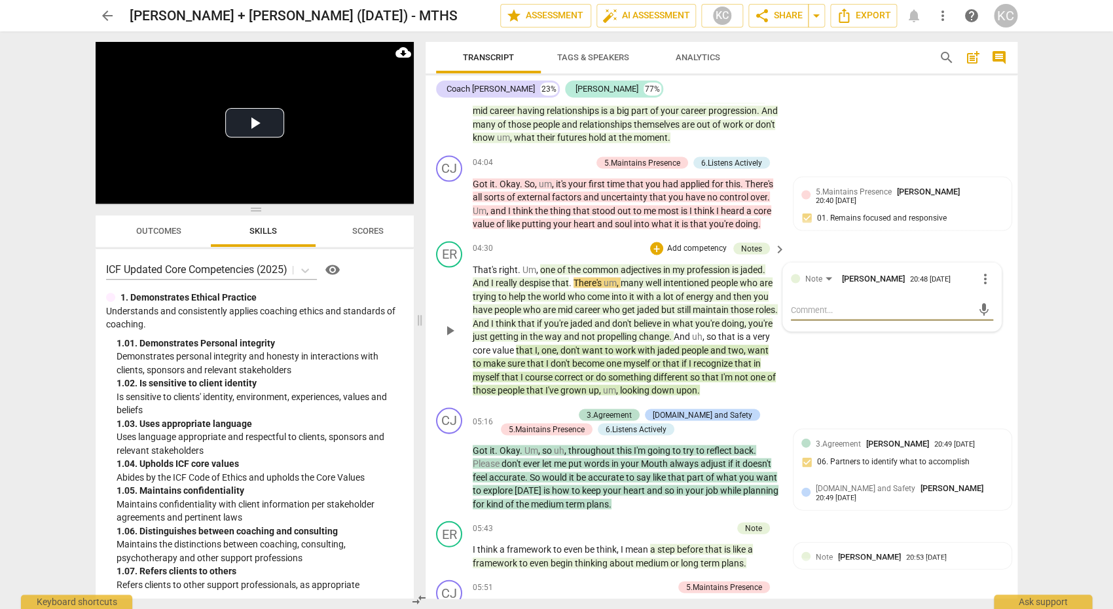
click at [652, 385] on span "looking" at bounding box center [635, 389] width 31 height 10
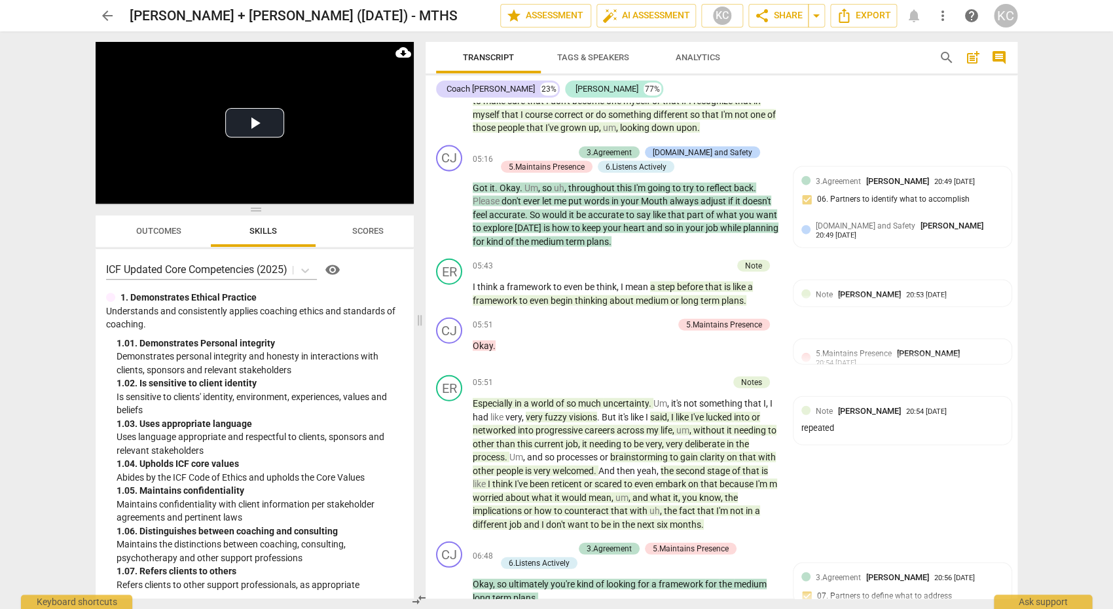
scroll to position [1332, 0]
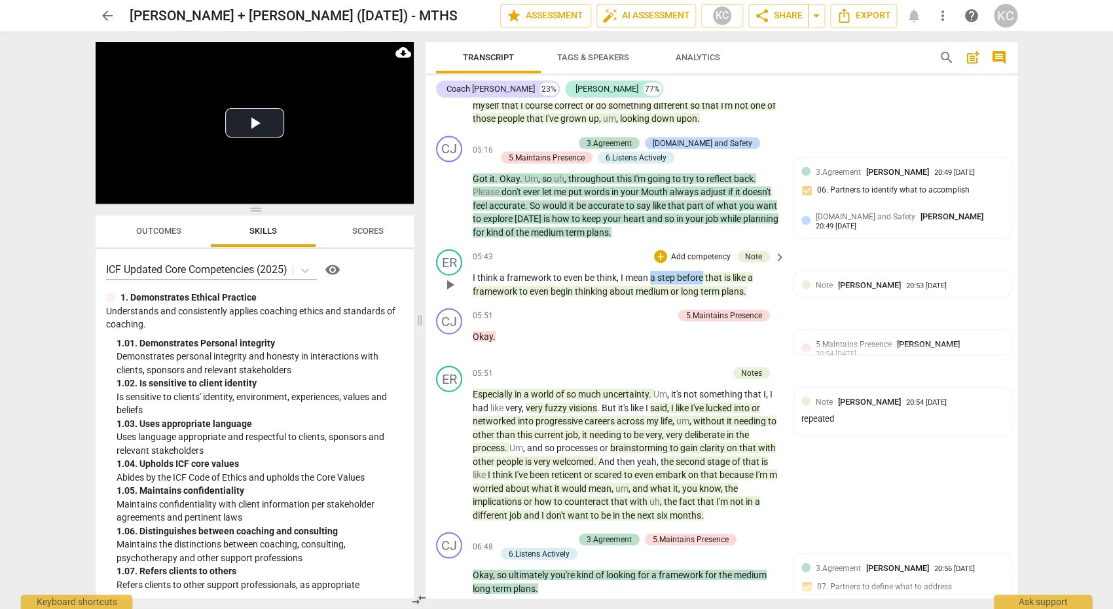
drag, startPoint x: 652, startPoint y: 278, endPoint x: 703, endPoint y: 277, distance: 51.8
click at [703, 277] on p "I think a framework to even be think , I mean a step before that is like a fram…" at bounding box center [626, 284] width 306 height 27
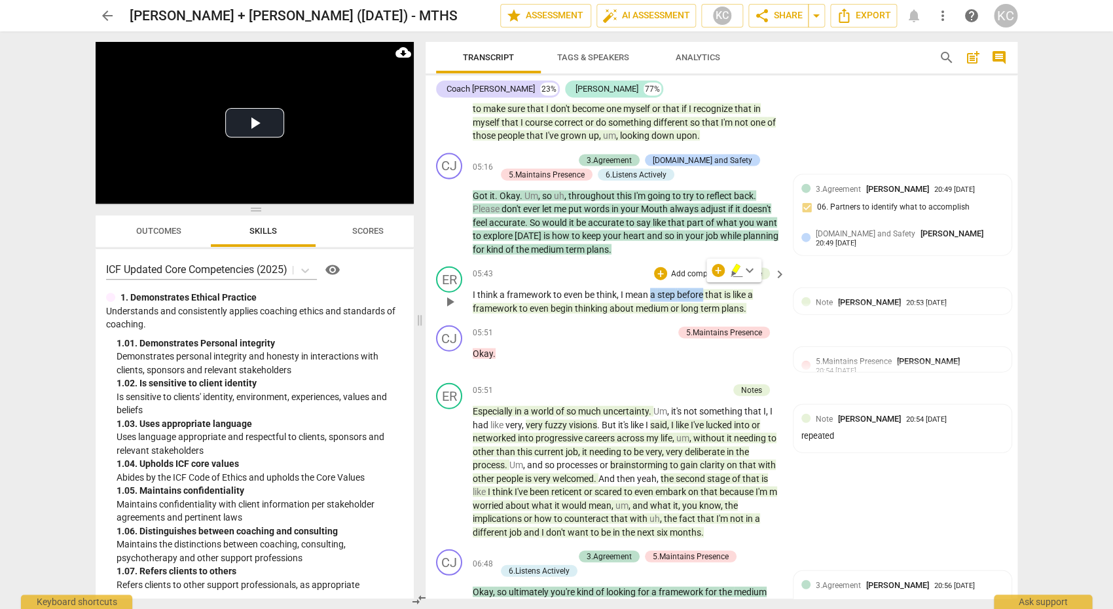
scroll to position [1312, 0]
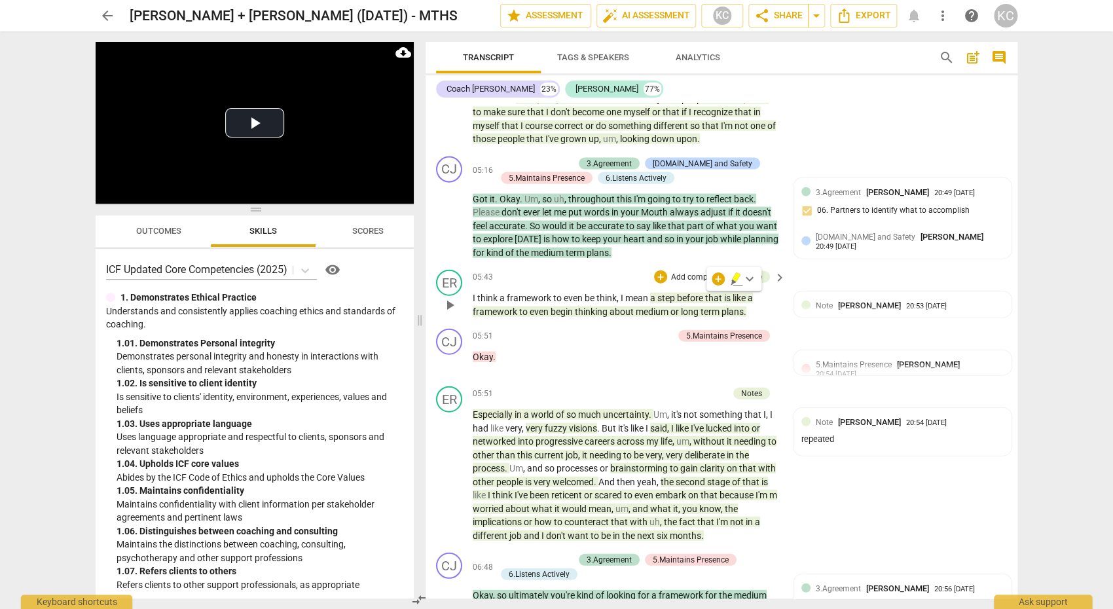
click at [592, 309] on span "thinking" at bounding box center [592, 311] width 35 height 10
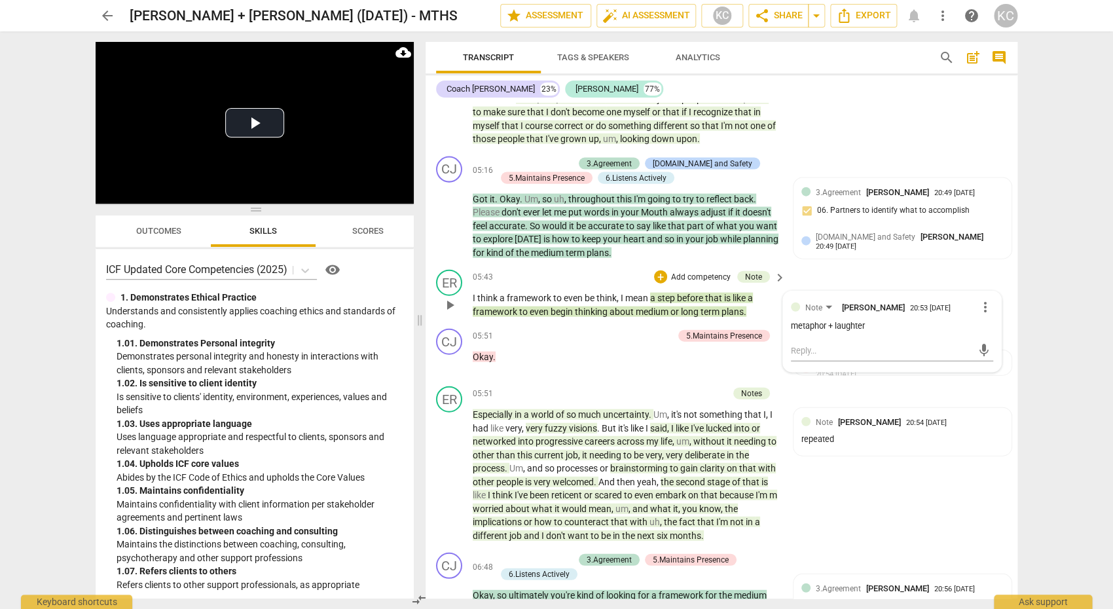
click at [640, 293] on span "mean" at bounding box center [637, 298] width 25 height 10
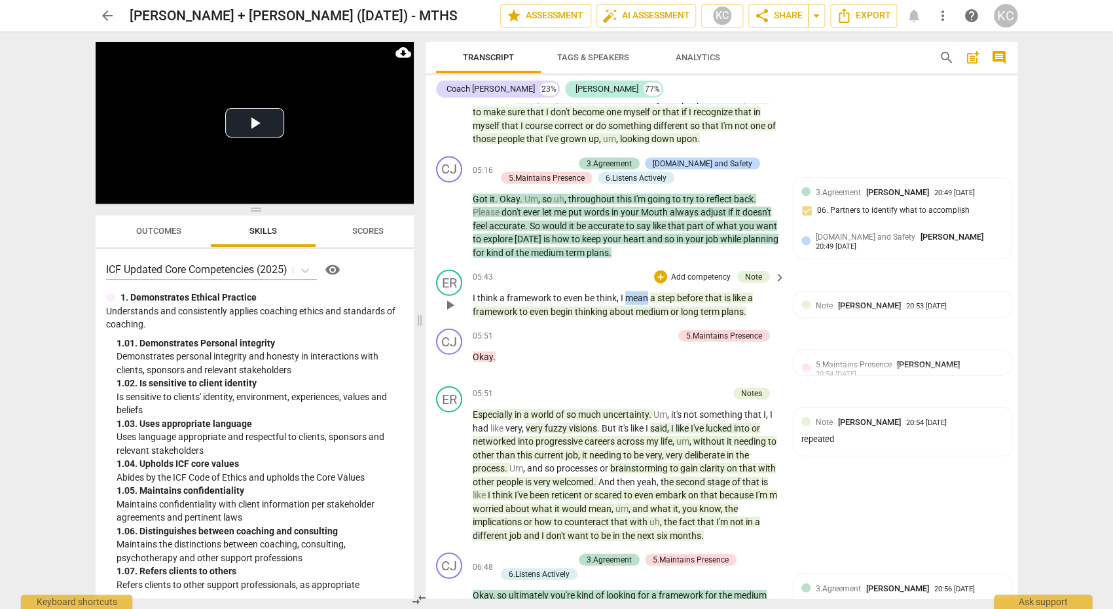
click at [640, 293] on span "mean" at bounding box center [637, 298] width 25 height 10
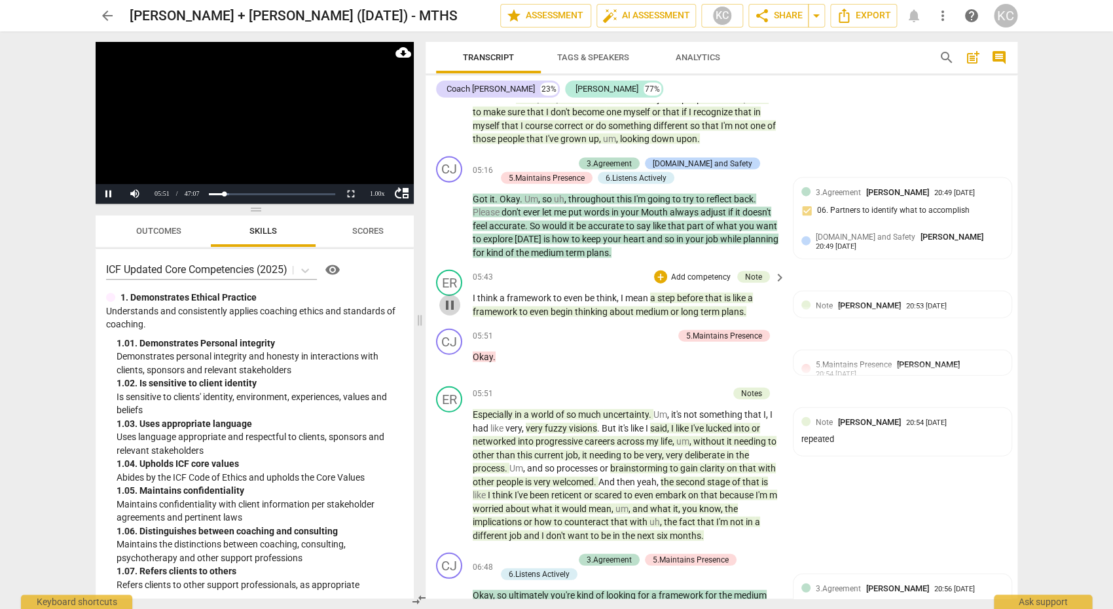
click at [453, 307] on span "pause" at bounding box center [450, 305] width 16 height 16
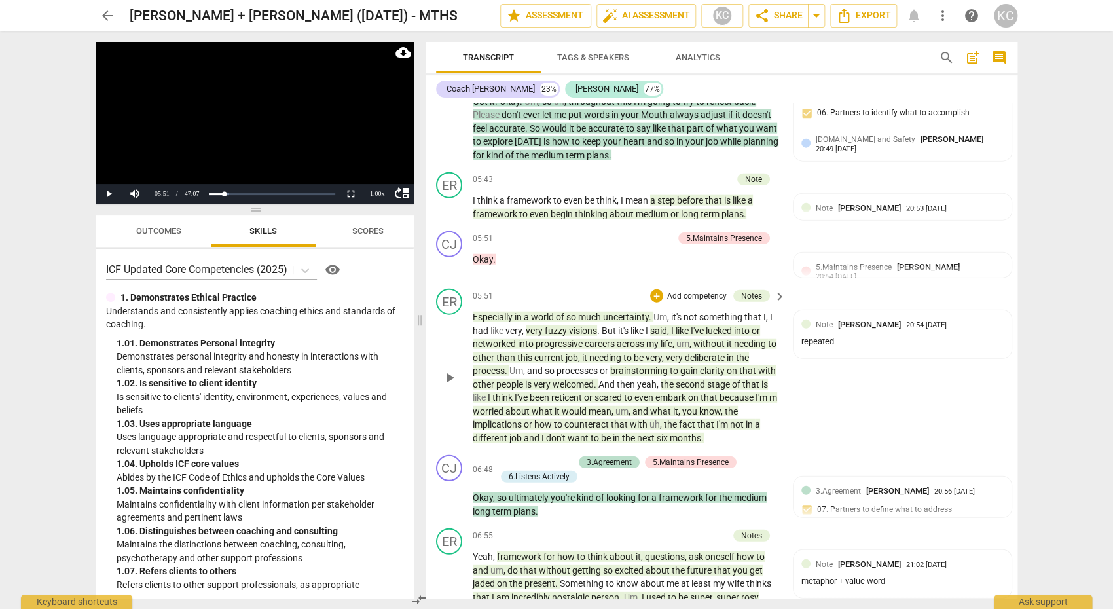
scroll to position [1412, 0]
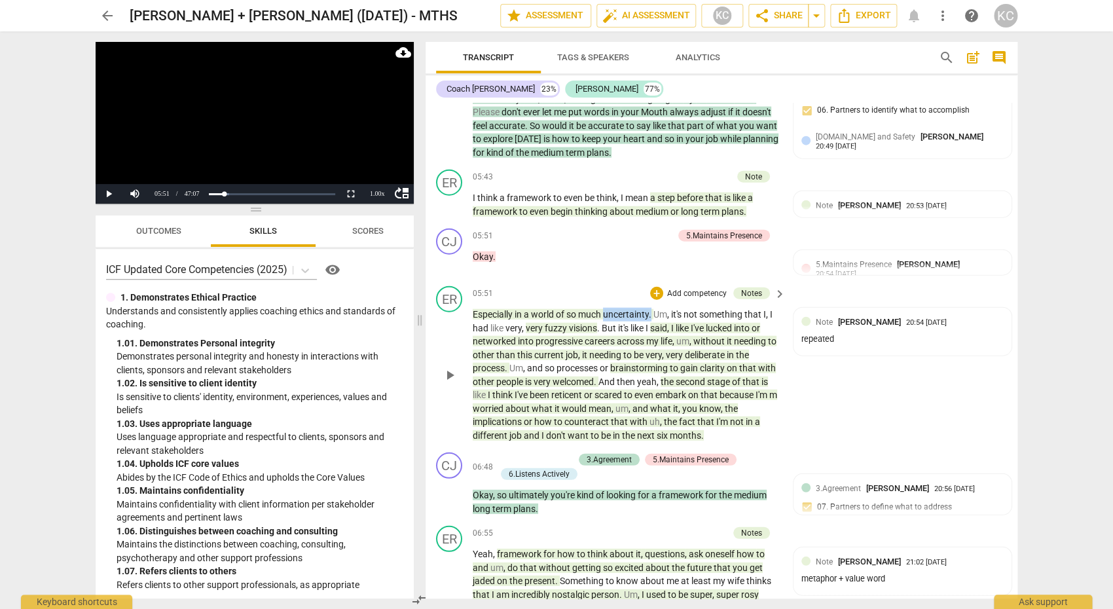
drag, startPoint x: 606, startPoint y: 309, endPoint x: 653, endPoint y: 314, distance: 47.4
click at [653, 313] on p "Especially in a world of so much uncertainty . Um , it's not something that I ,…" at bounding box center [626, 375] width 306 height 134
drag, startPoint x: 546, startPoint y: 327, endPoint x: 596, endPoint y: 330, distance: 49.9
click at [596, 330] on p "Especially in a world of so much uncertainty . Um , it's not something that I ,…" at bounding box center [626, 375] width 306 height 134
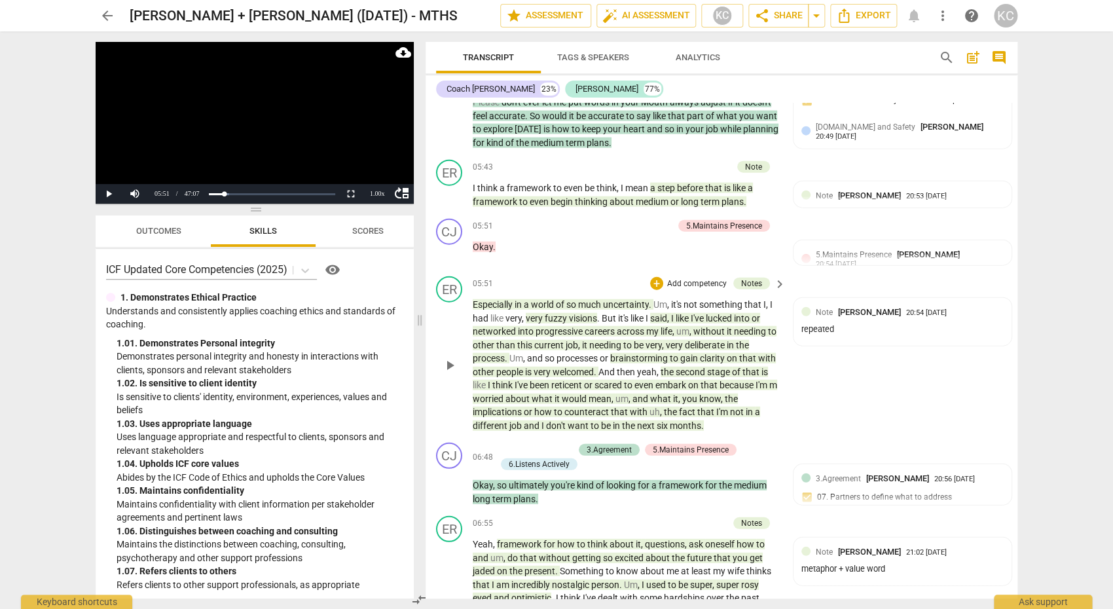
click at [715, 317] on span "lucked" at bounding box center [720, 318] width 28 height 10
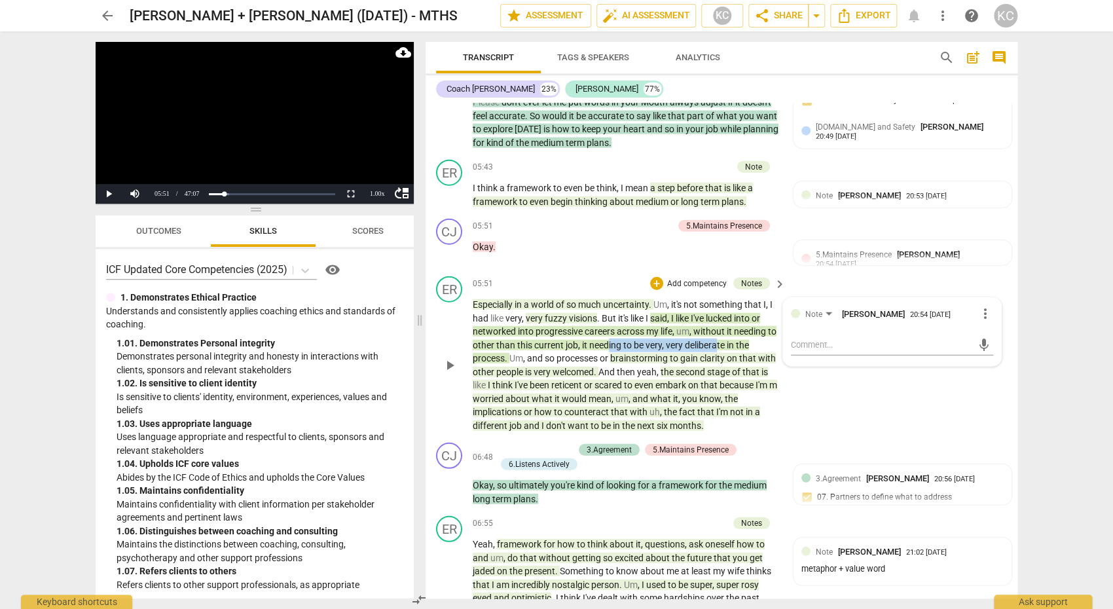
drag, startPoint x: 607, startPoint y: 340, endPoint x: 716, endPoint y: 341, distance: 109.4
click at [716, 341] on p "Especially in a world of so much uncertainty . Um , it's not something that I ,…" at bounding box center [626, 365] width 306 height 134
click at [840, 396] on div "ER play_arrow pause 05:51 + Add competency Notes keyboard_arrow_right Especiall…" at bounding box center [722, 354] width 592 height 166
click at [838, 396] on div "ER play_arrow pause 05:51 + Add competency Notes keyboard_arrow_right Especiall…" at bounding box center [722, 354] width 592 height 166
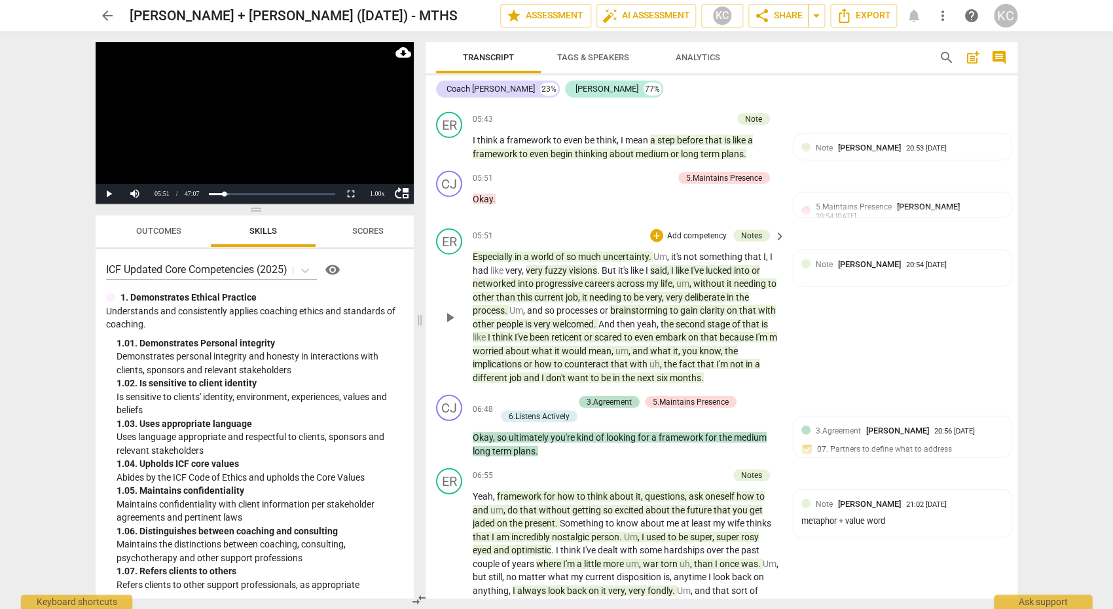
scroll to position [1471, 0]
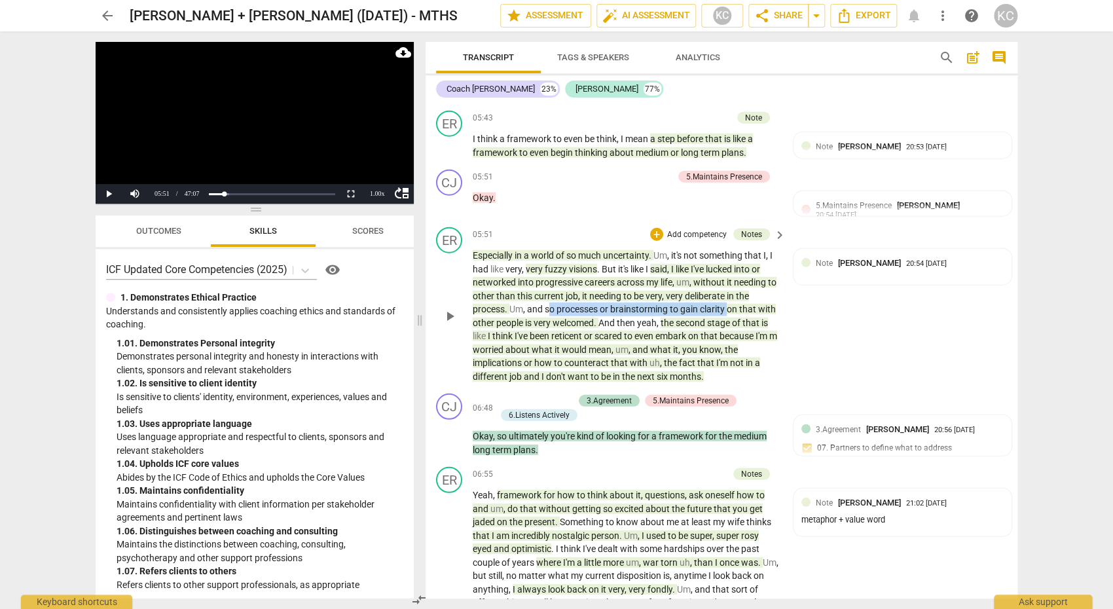
drag, startPoint x: 550, startPoint y: 308, endPoint x: 731, endPoint y: 307, distance: 180.7
click at [731, 307] on p "Especially in a world of so much uncertainty . Um , it's not something that I ,…" at bounding box center [626, 316] width 306 height 134
click at [734, 308] on span "on" at bounding box center [733, 309] width 12 height 10
click at [528, 320] on span "is" at bounding box center [529, 323] width 9 height 10
drag, startPoint x: 610, startPoint y: 301, endPoint x: 591, endPoint y: 316, distance: 23.3
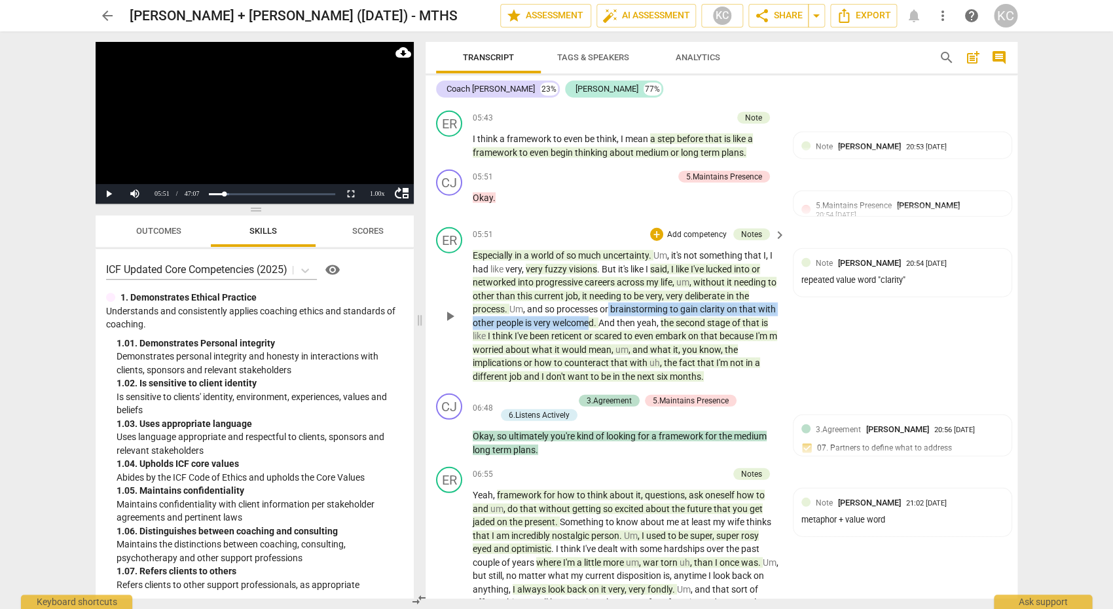
click at [592, 316] on p "Especially in a world of so much uncertainty . Um , it's not something that I ,…" at bounding box center [626, 316] width 306 height 134
click at [631, 324] on span "then" at bounding box center [627, 323] width 20 height 10
drag, startPoint x: 681, startPoint y: 323, endPoint x: 705, endPoint y: 323, distance: 23.6
click at [705, 323] on span "second" at bounding box center [691, 323] width 31 height 10
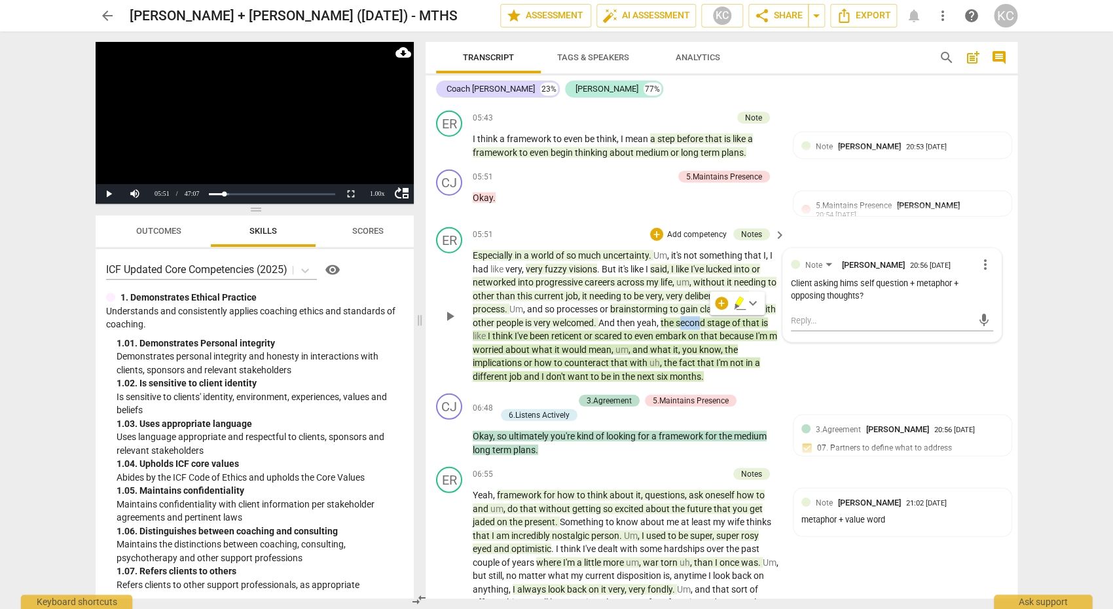
scroll to position [1486, 0]
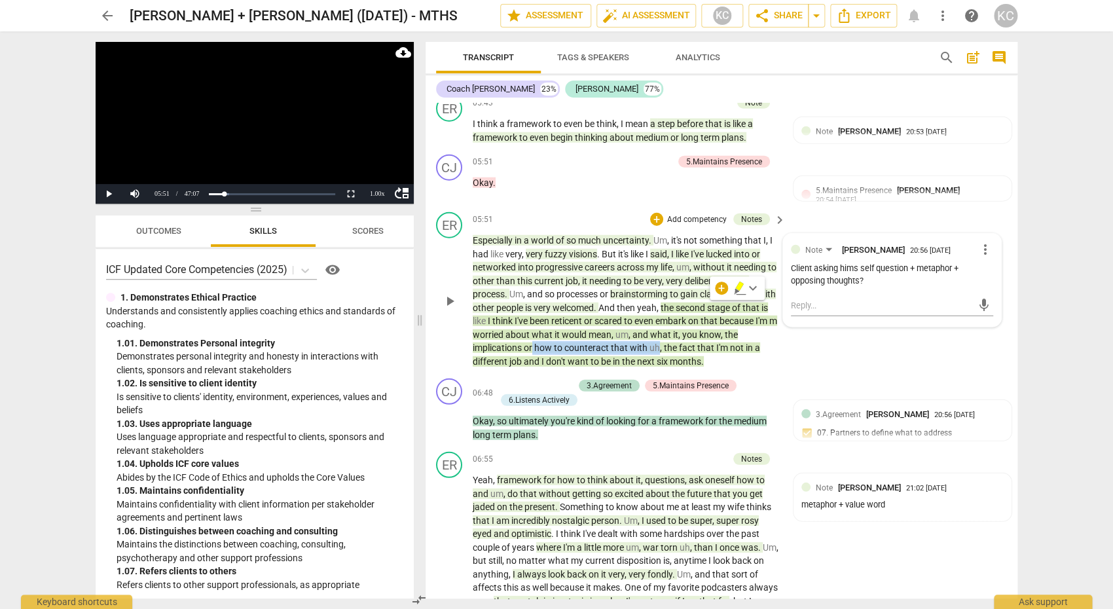
drag, startPoint x: 534, startPoint y: 348, endPoint x: 657, endPoint y: 348, distance: 123.8
click at [657, 348] on p "Especially in a world of so much uncertainty . Um , it's not something that I ,…" at bounding box center [626, 301] width 306 height 134
click at [566, 369] on div "ER play_arrow pause 05:51 + Add competency Notes keyboard_arrow_right Especiall…" at bounding box center [722, 290] width 592 height 166
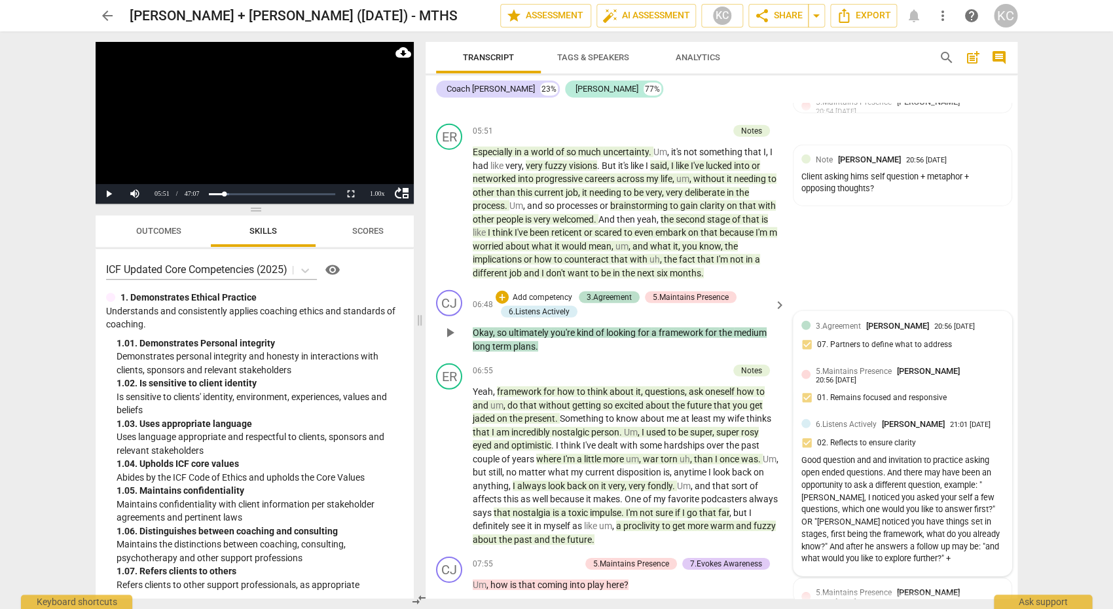
scroll to position [1577, 0]
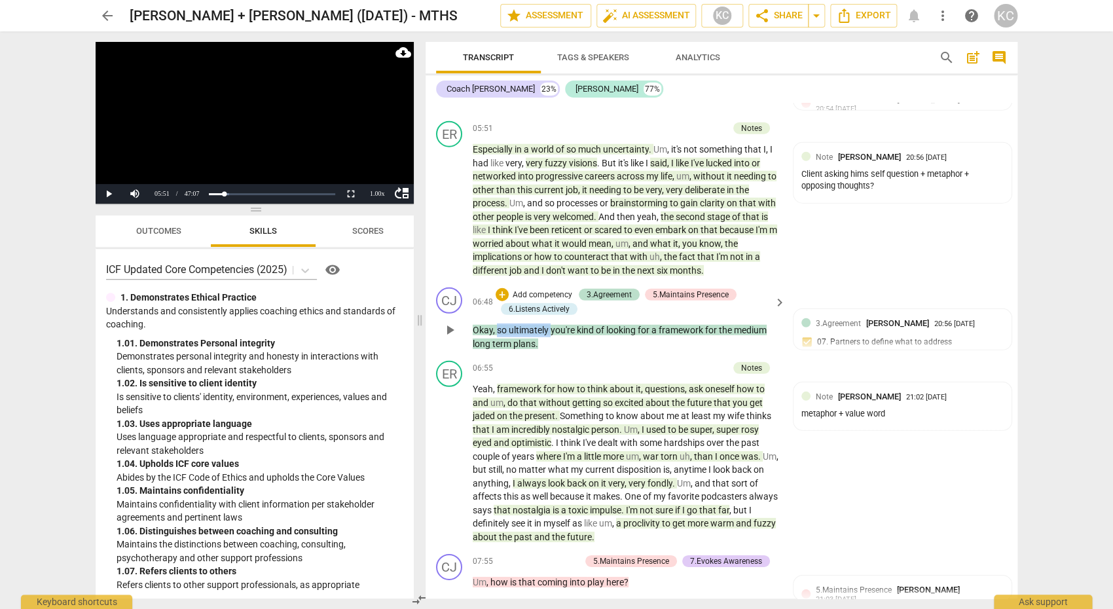
drag, startPoint x: 496, startPoint y: 329, endPoint x: 553, endPoint y: 328, distance: 56.3
click at [553, 327] on p "Okay , so ultimately you're kind of looking for a framework for the medium long…" at bounding box center [626, 337] width 306 height 27
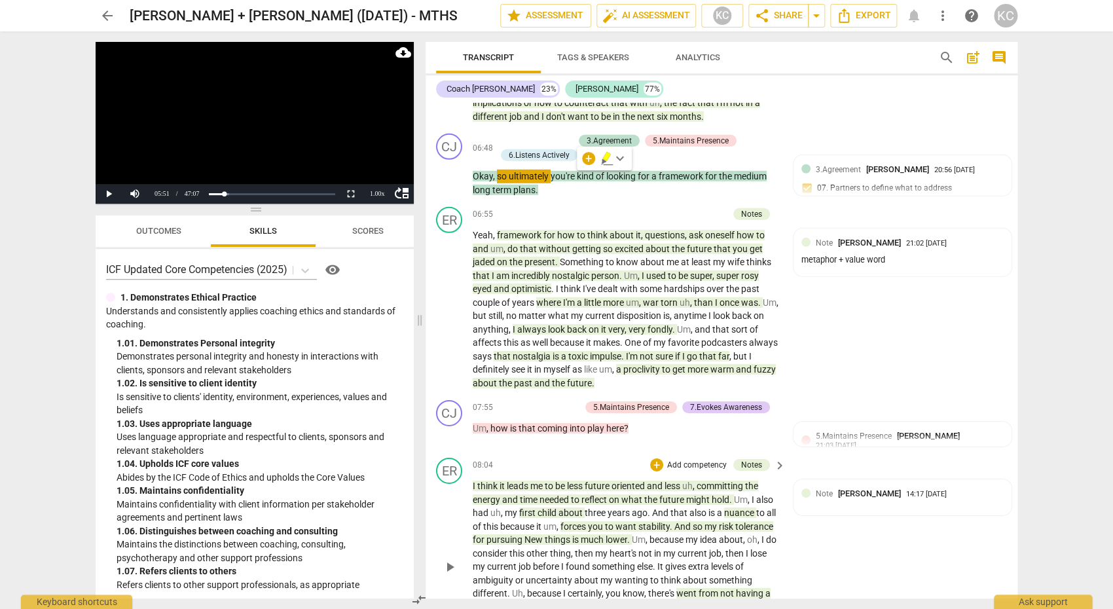
scroll to position [1728, 0]
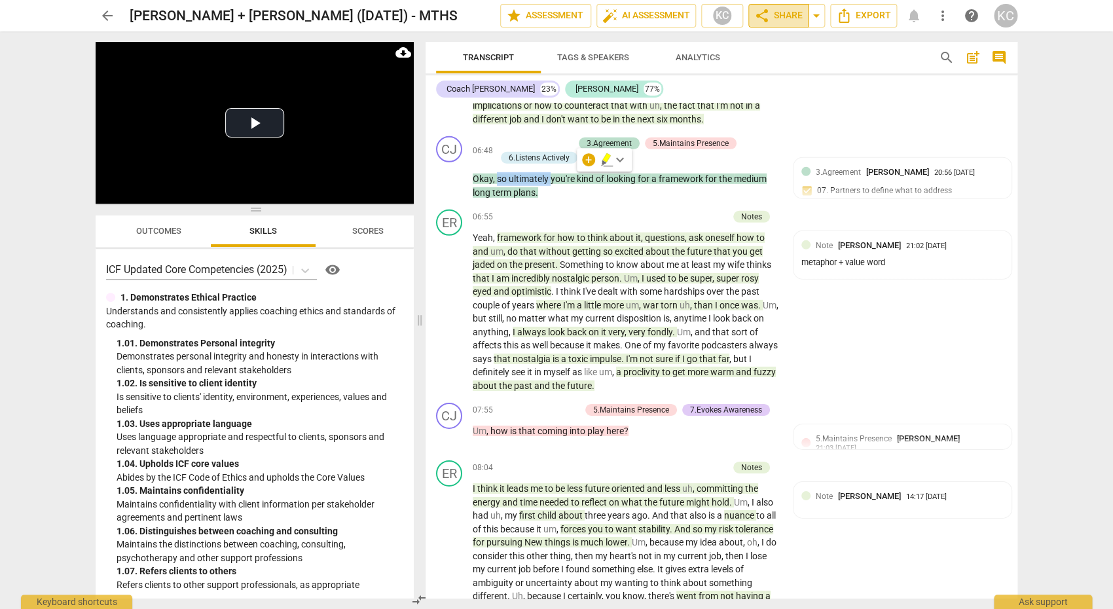
click at [776, 17] on span "share Share" at bounding box center [778, 16] width 48 height 16
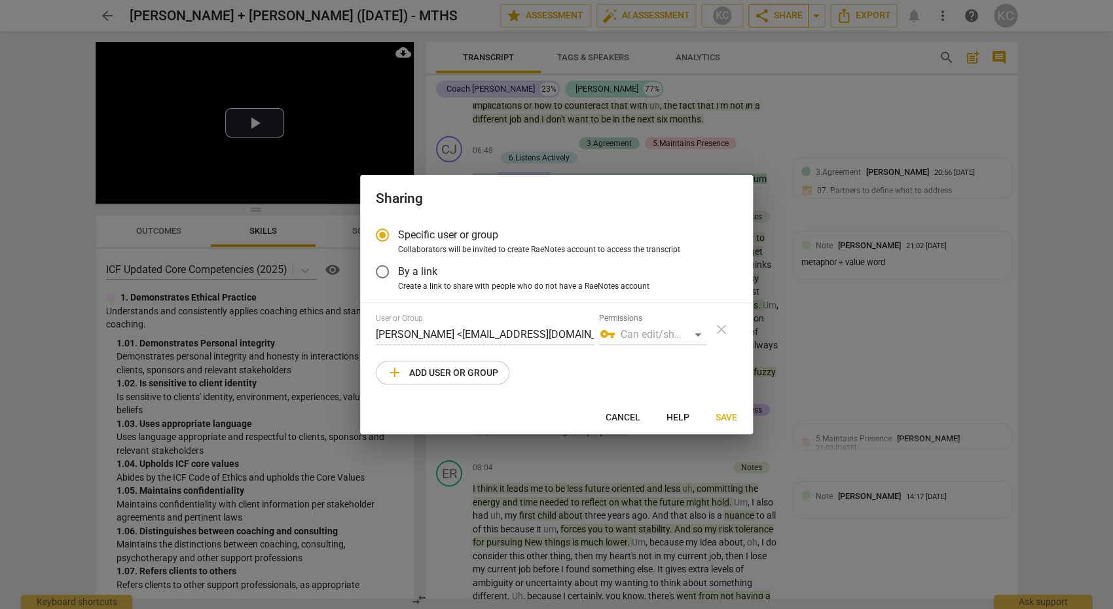
radio input "false"
click at [415, 280] on label "By a link" at bounding box center [547, 271] width 360 height 31
click at [398, 280] on input "By a link" at bounding box center [382, 271] width 31 height 31
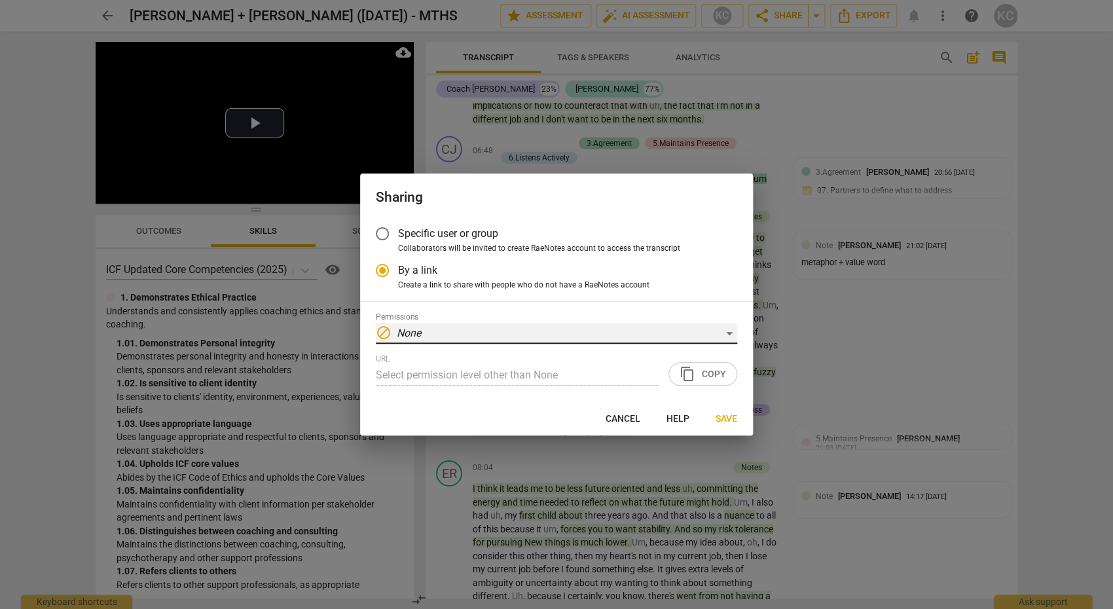
click at [434, 327] on div "block None" at bounding box center [556, 333] width 361 height 21
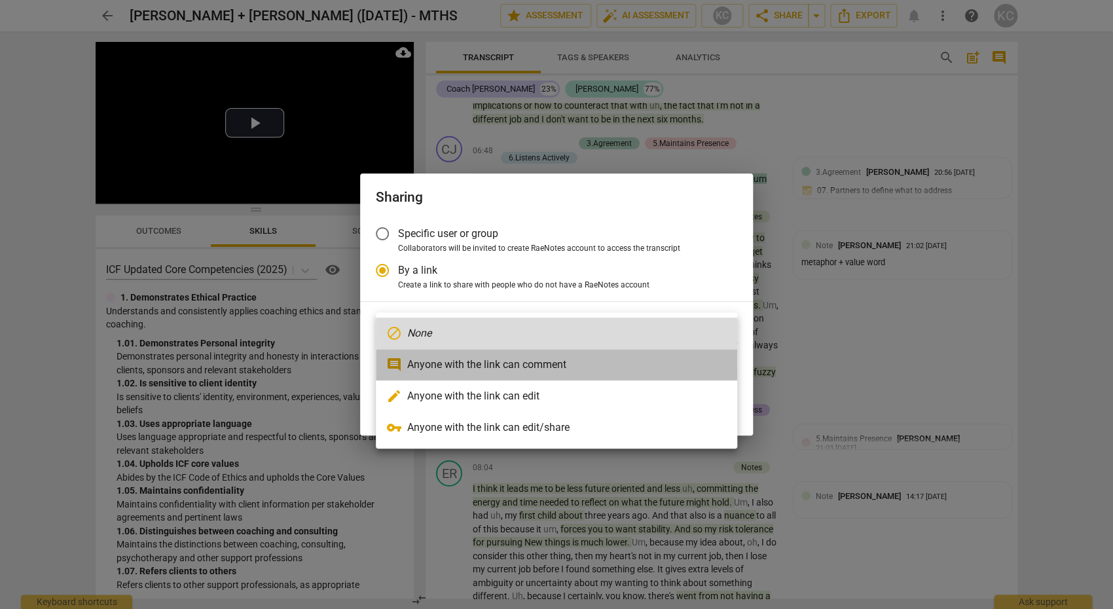
click at [424, 363] on li "comment Anyone with the link can comment" at bounding box center [556, 364] width 361 height 31
radio input "false"
type input "[URL][DOMAIN_NAME]"
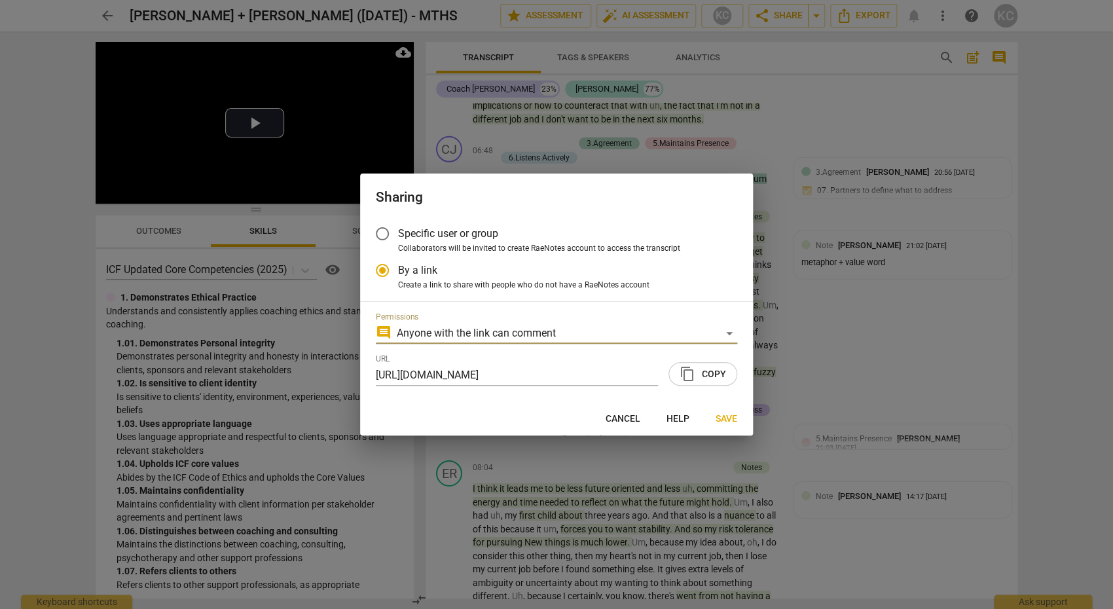
click at [700, 381] on span "content_copy Copy" at bounding box center [703, 374] width 46 height 16
click at [732, 421] on span "Save" at bounding box center [727, 419] width 22 height 13
radio input "false"
